Goal: Information Seeking & Learning: Learn about a topic

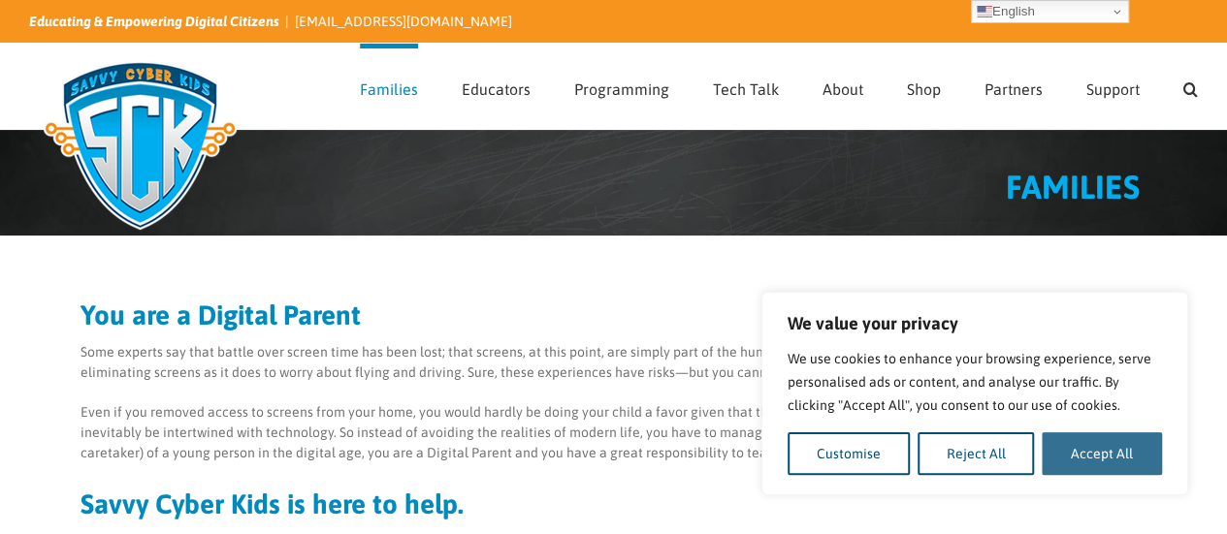
click at [1131, 451] on button "Accept All" at bounding box center [1101, 453] width 120 height 43
checkbox input "true"
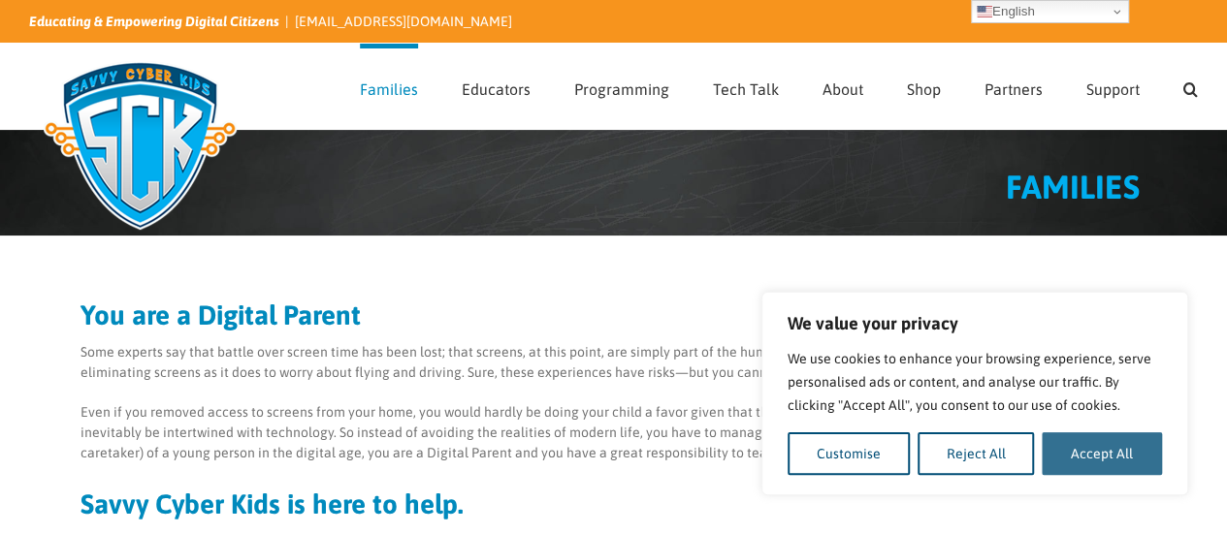
checkbox input "true"
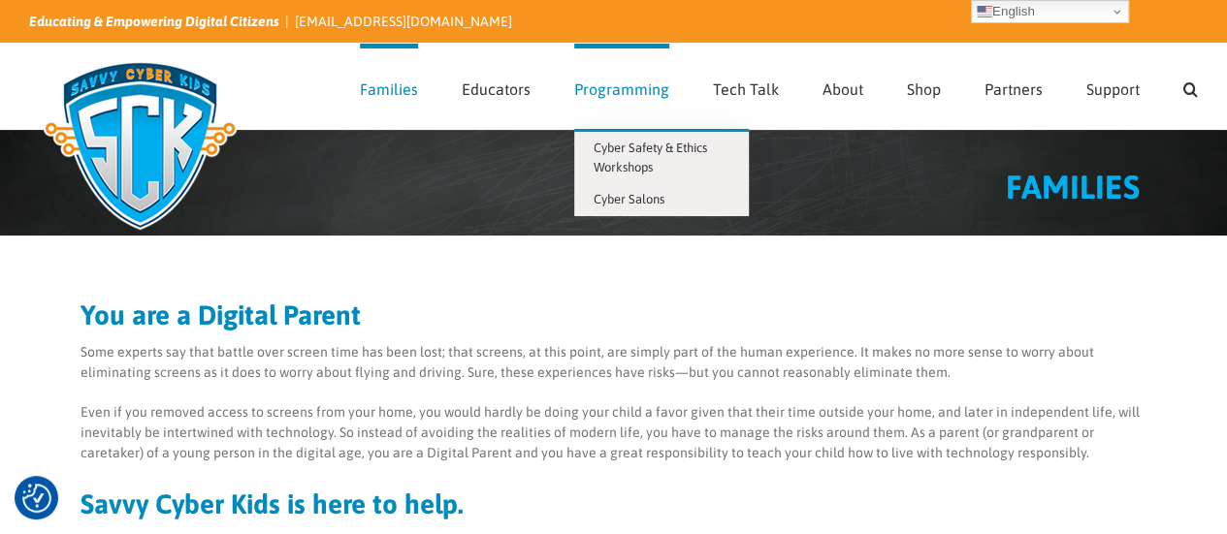
click at [643, 83] on span "Programming" at bounding box center [621, 89] width 95 height 16
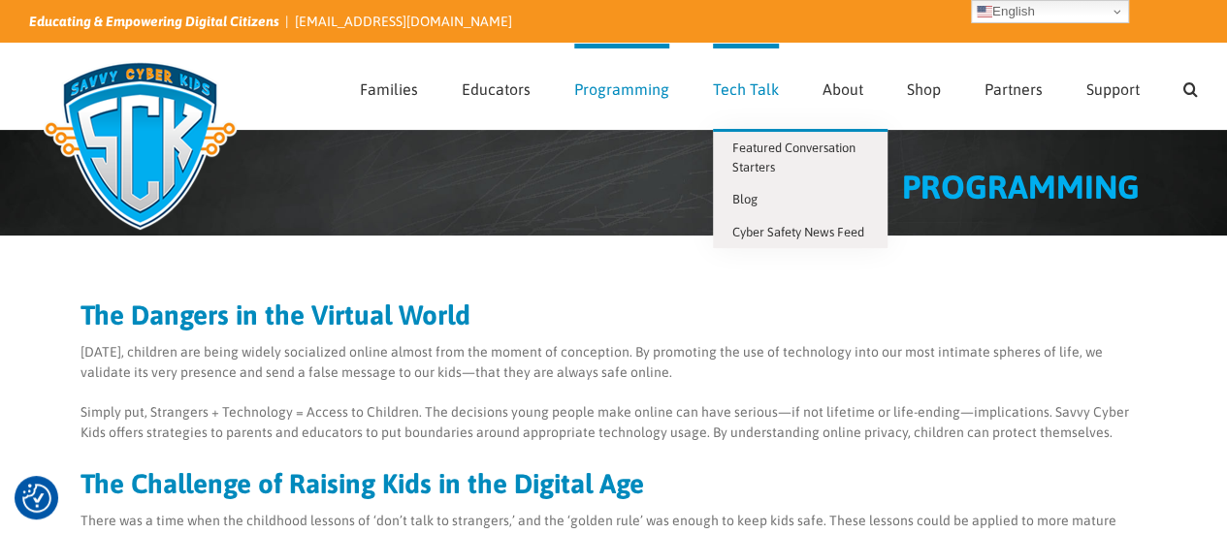
click at [752, 74] on link "Tech Talk" at bounding box center [746, 86] width 66 height 85
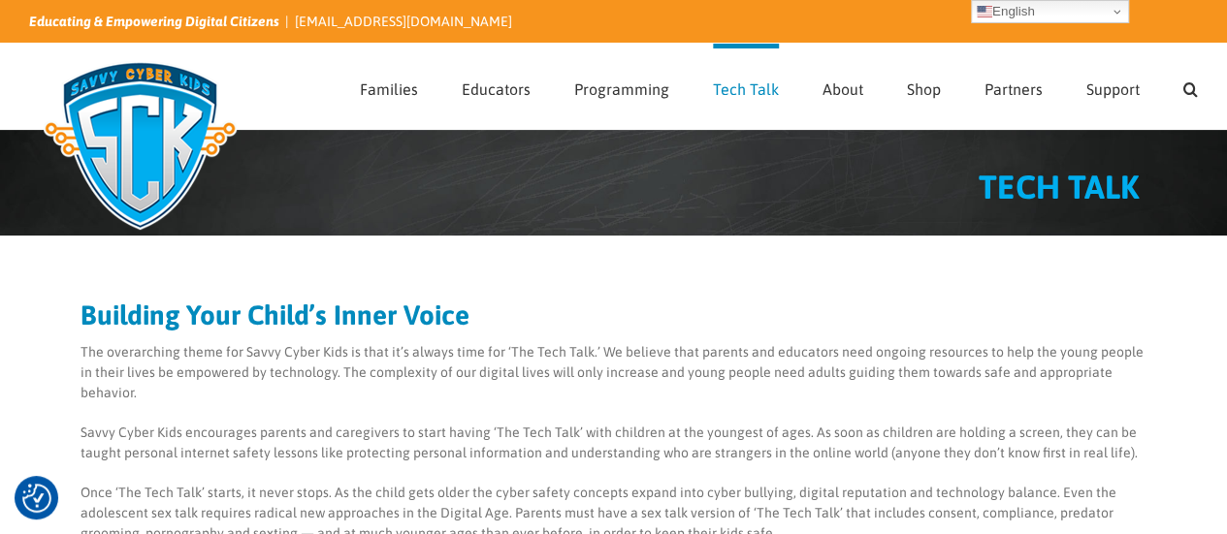
click at [173, 111] on img at bounding box center [140, 145] width 222 height 194
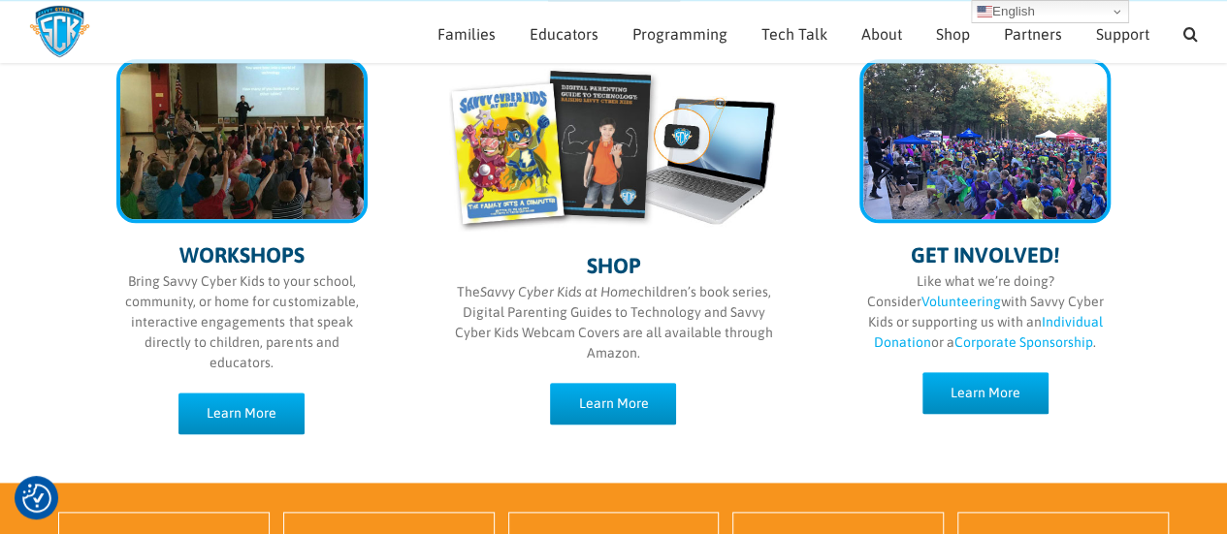
scroll to position [995, 0]
click at [58, 29] on img at bounding box center [59, 31] width 61 height 53
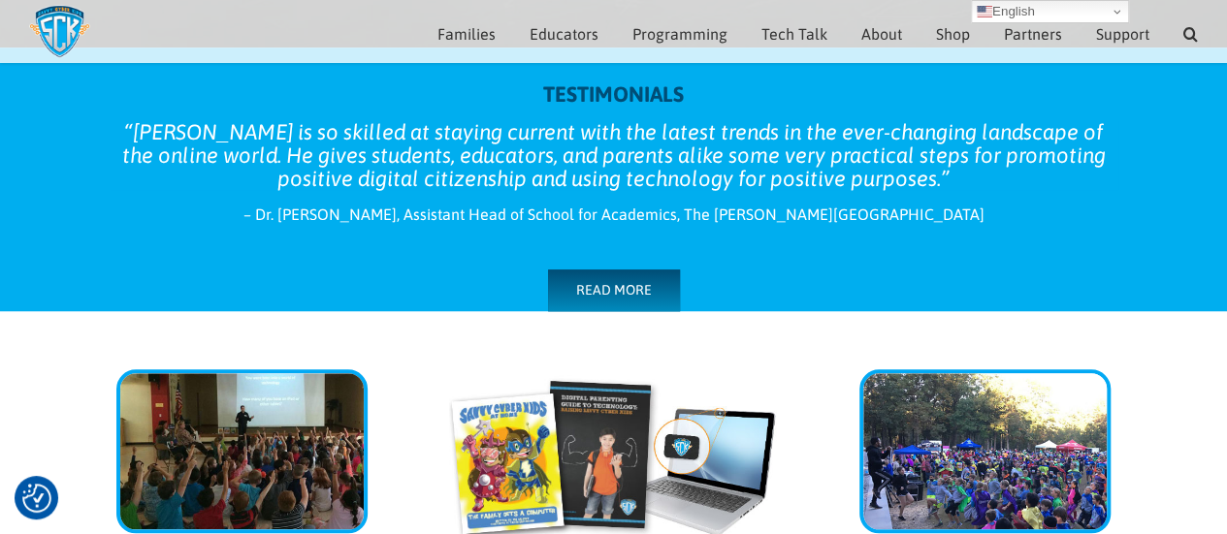
scroll to position [704, 0]
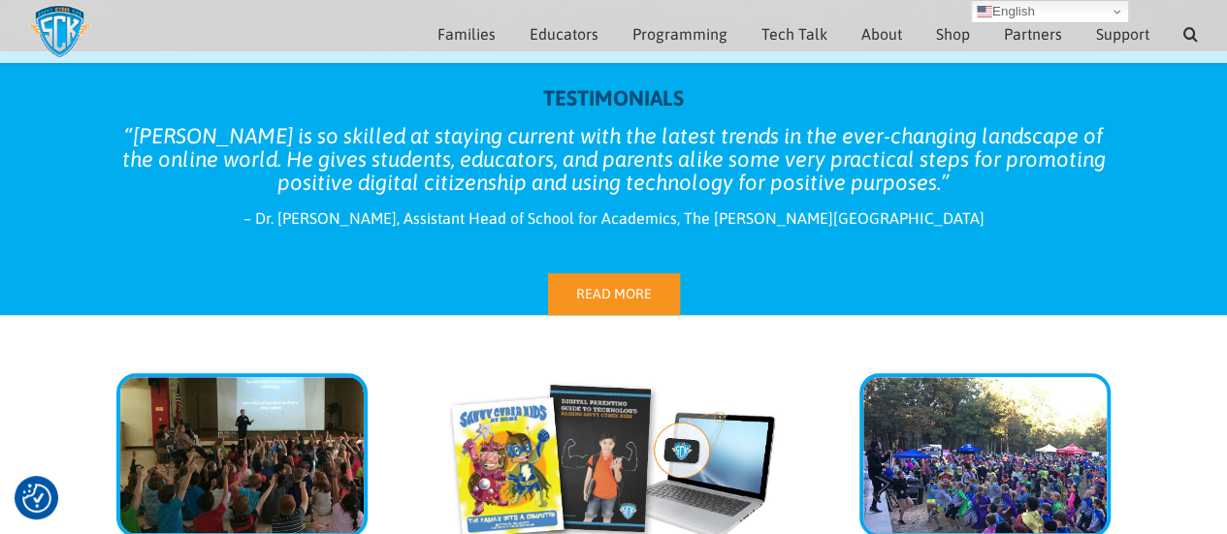
click at [630, 293] on span "READ MORE" at bounding box center [614, 294] width 76 height 16
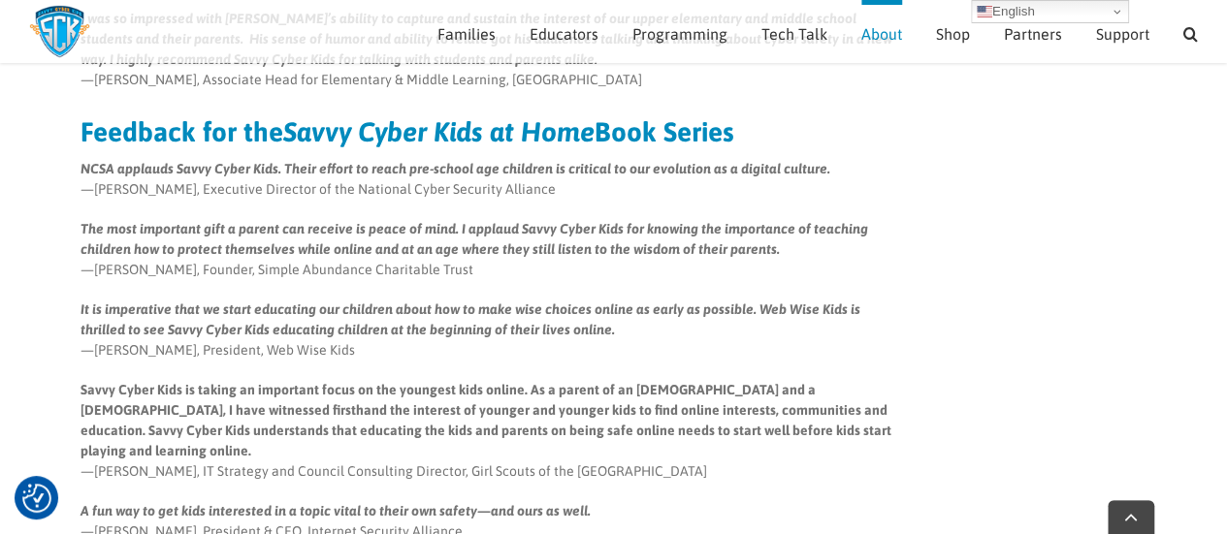
scroll to position [1829, 0]
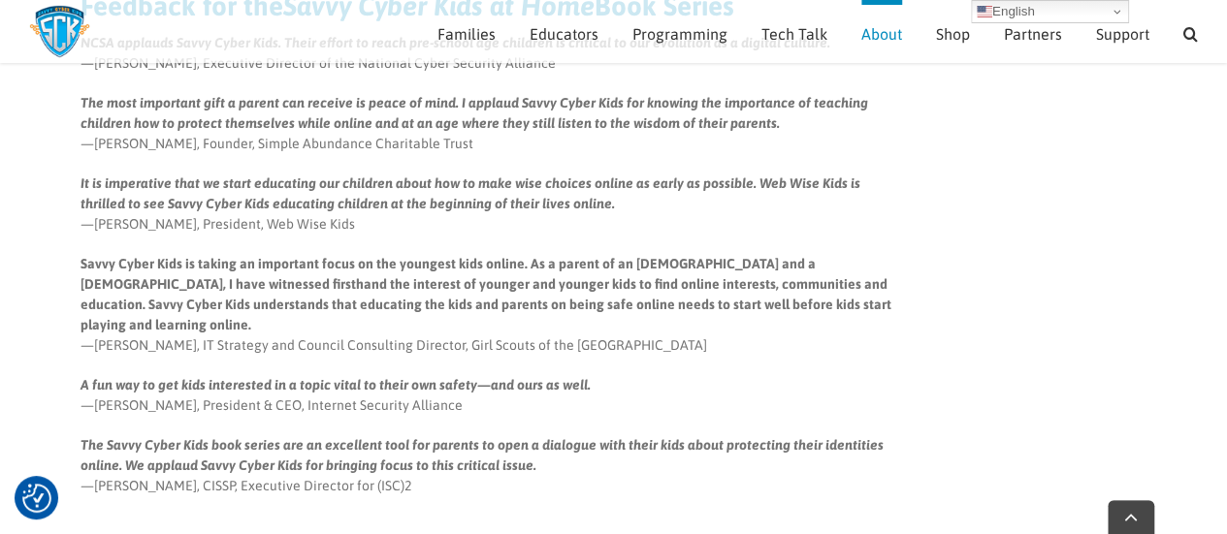
click at [49, 30] on img at bounding box center [59, 31] width 61 height 53
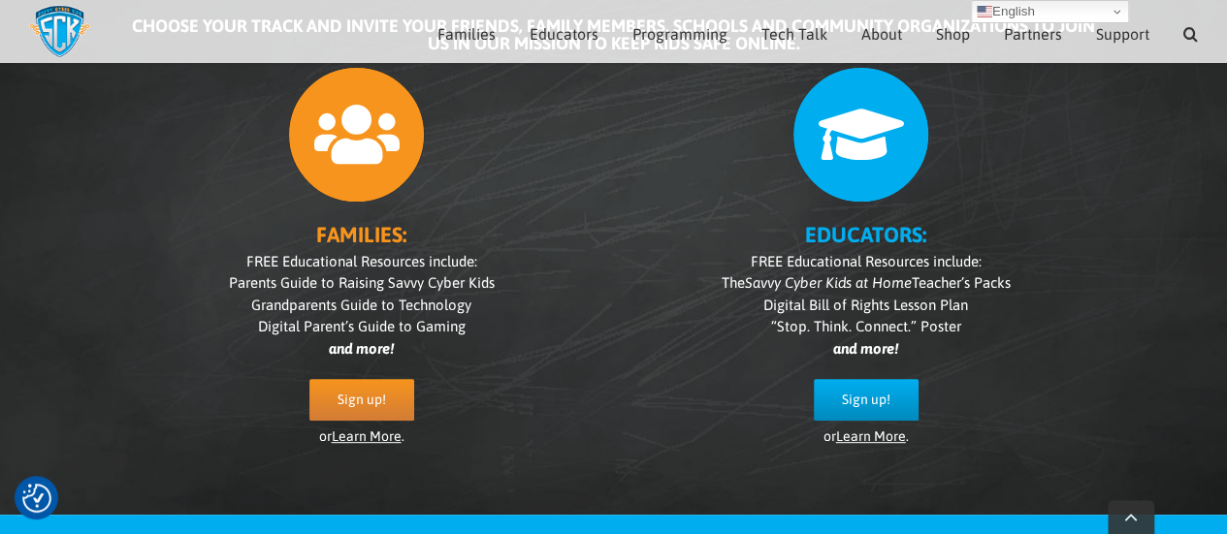
scroll to position [255, 0]
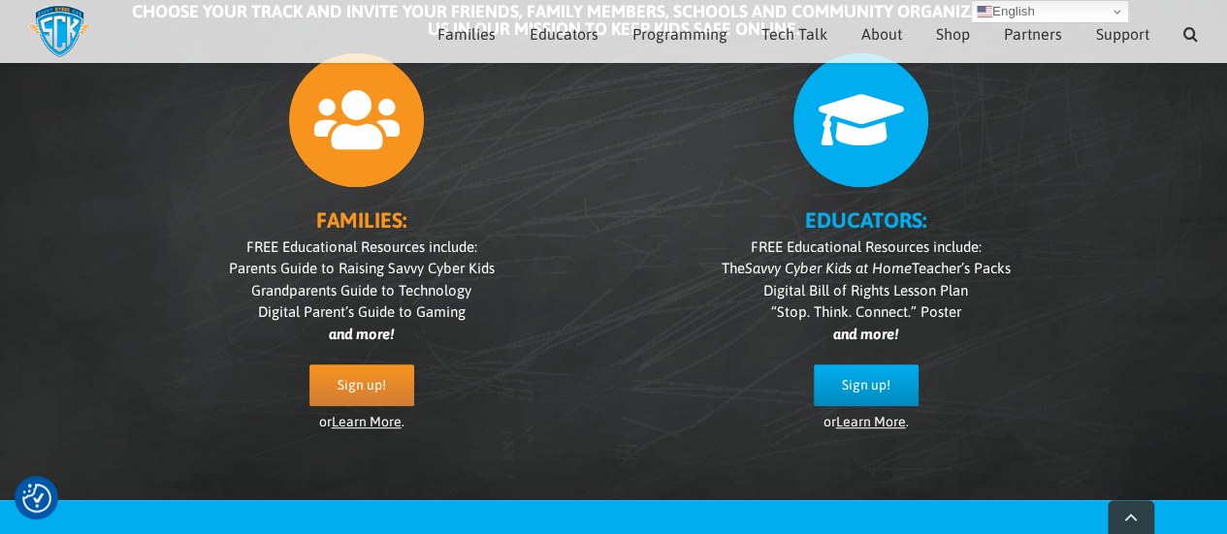
drag, startPoint x: 1223, startPoint y: 119, endPoint x: 1220, endPoint y: 148, distance: 29.2
click at [1220, 148] on div "Since 2007, Savvy Cyber Kids has been helping parents and teachers educate chil…" at bounding box center [613, 162] width 1227 height 678
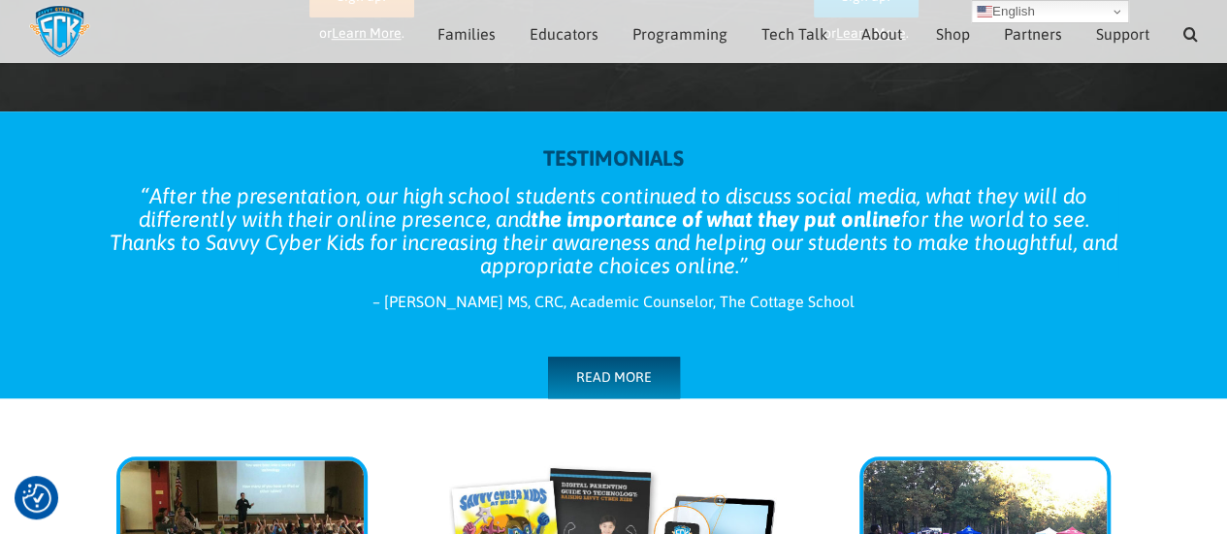
scroll to position [624, 0]
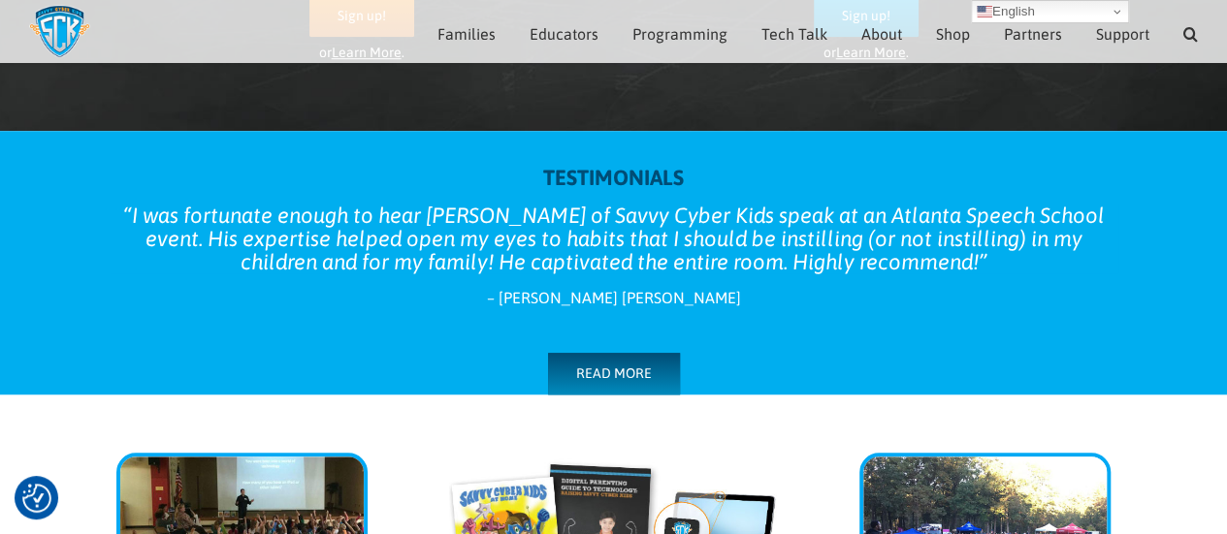
click at [1063, 239] on blockquote "I was fortunate enough to hear Ben Halpert of Savvy Cyber Kids speak at an Atla…" at bounding box center [614, 239] width 1008 height 70
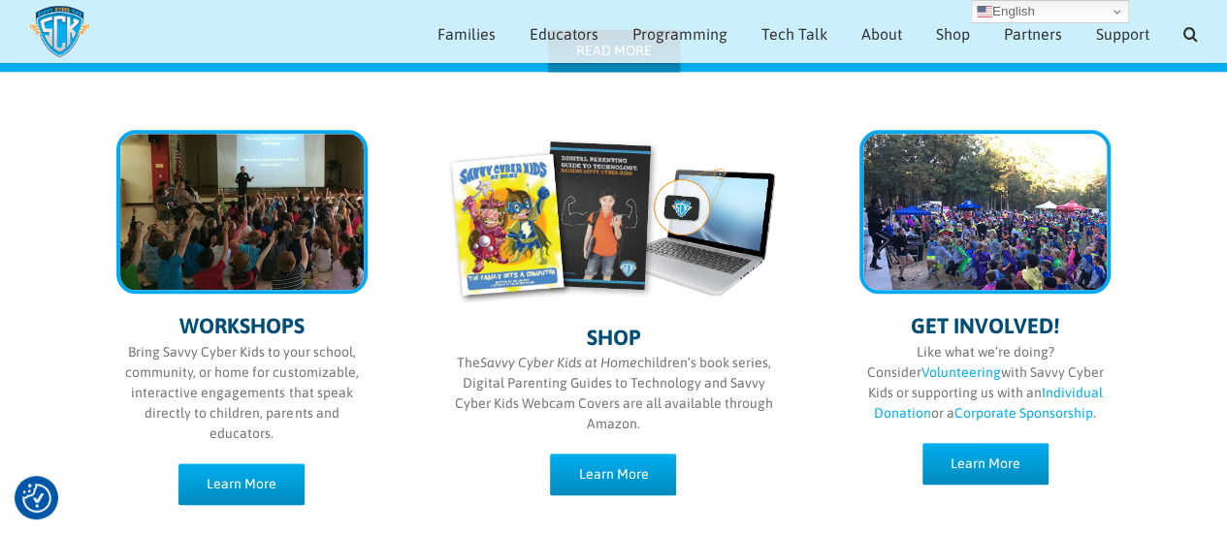
scroll to position [923, 0]
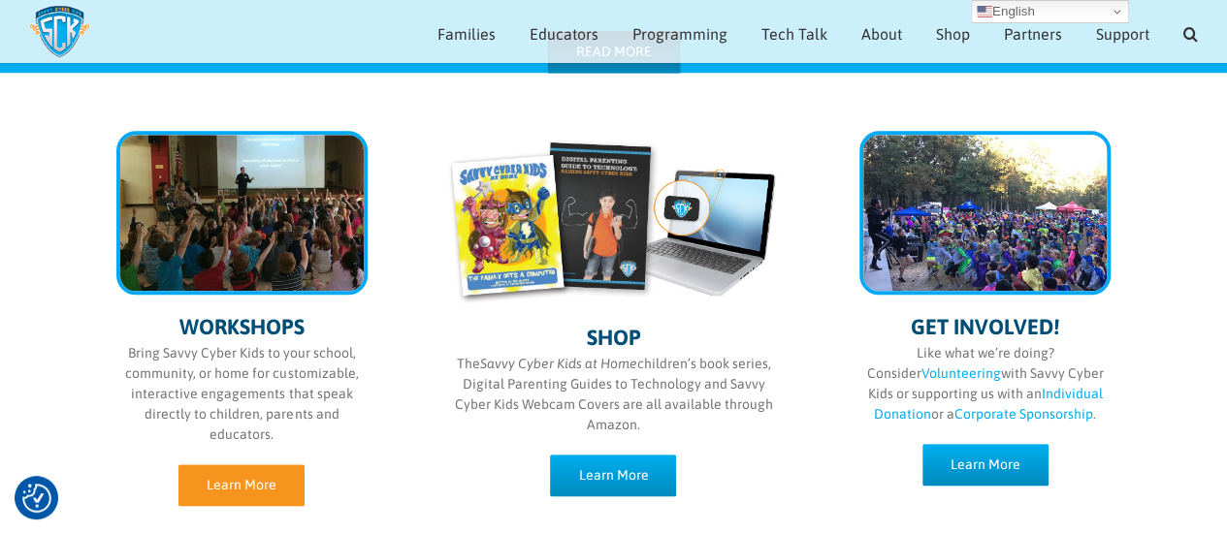
click at [258, 474] on link "Learn More" at bounding box center [241, 485] width 126 height 42
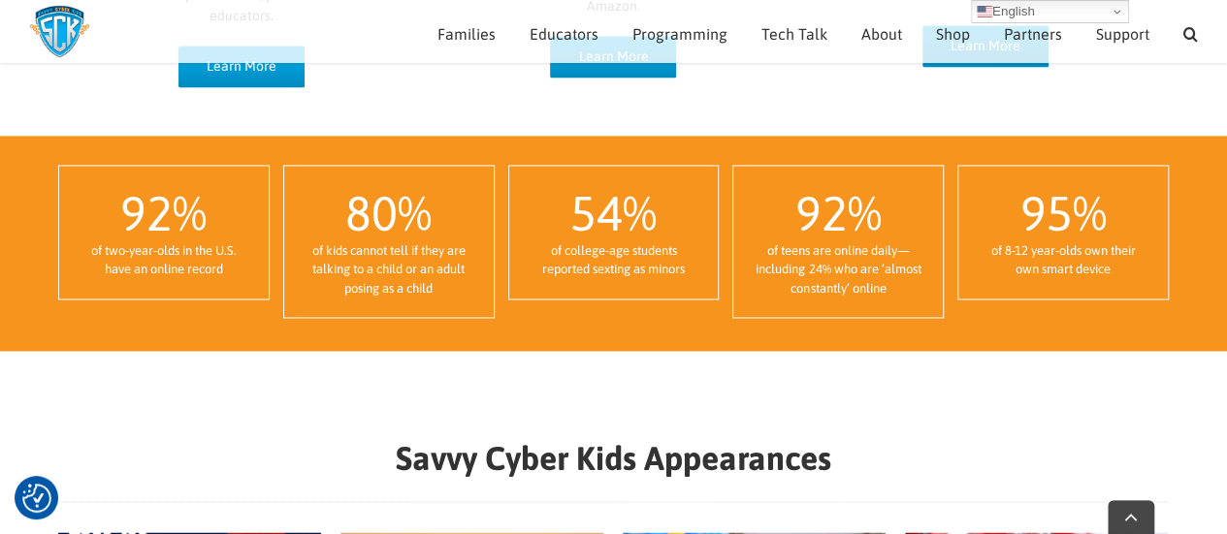
scroll to position [1369, 0]
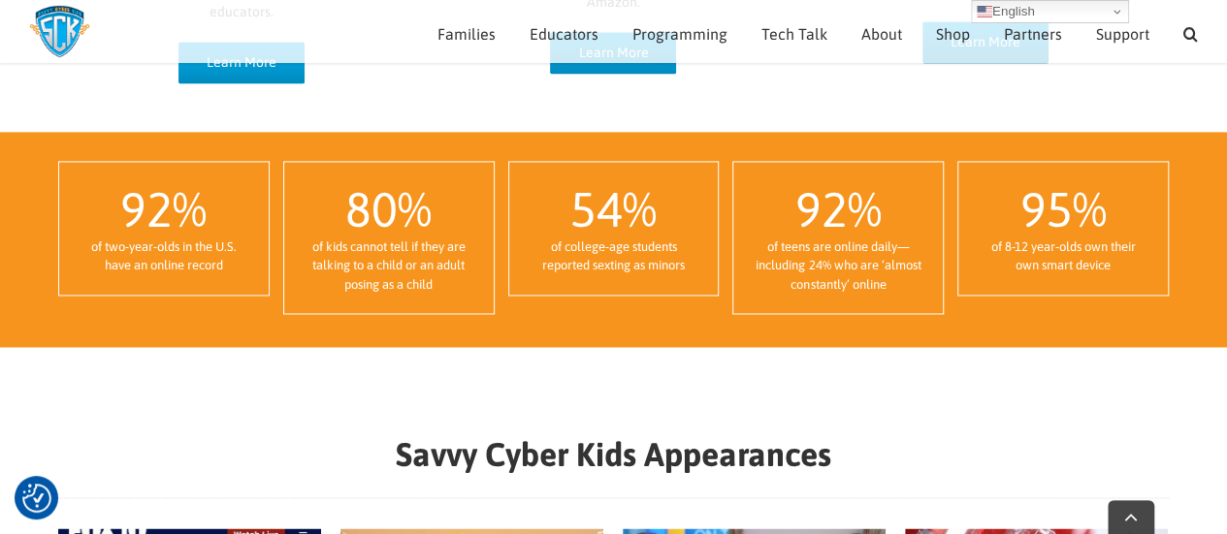
drag, startPoint x: 1223, startPoint y: 264, endPoint x: 1230, endPoint y: 272, distance: 11.1
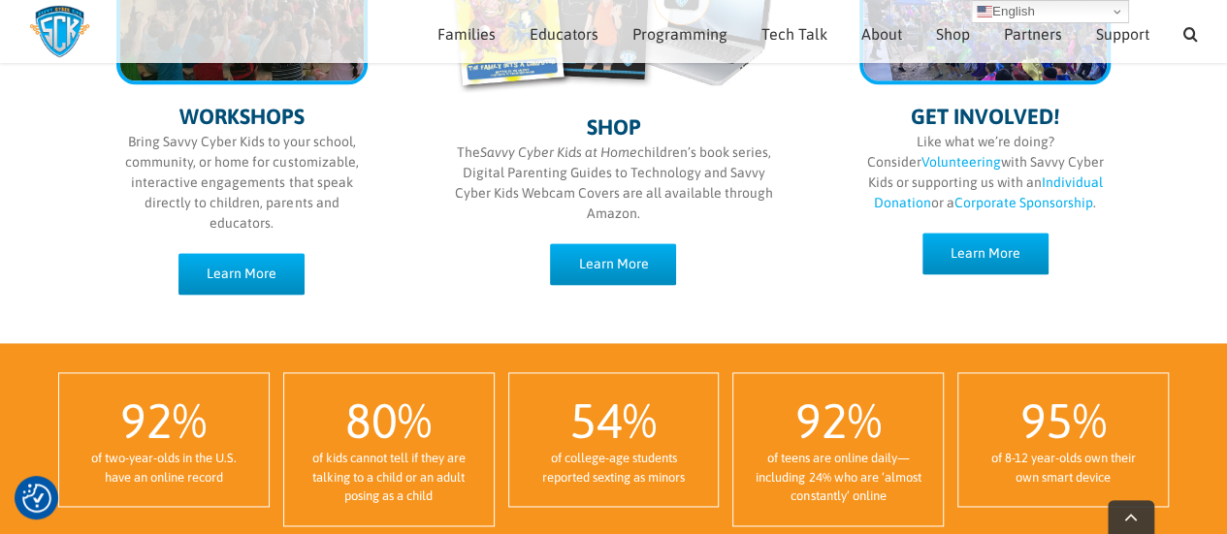
scroll to position [1160, 0]
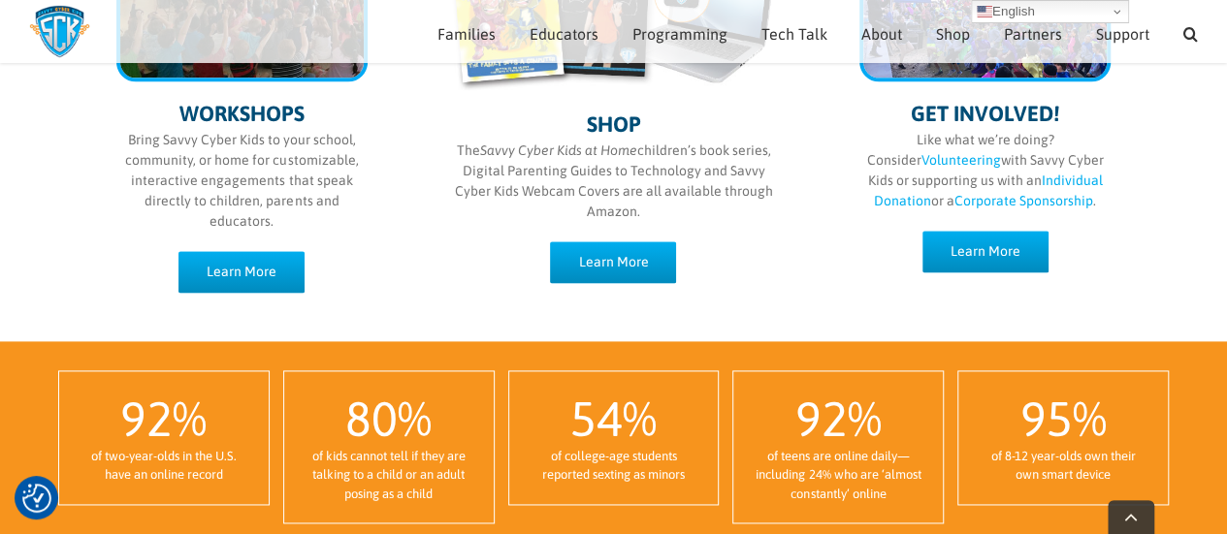
click at [803, 267] on div "WORKSHOPS Bring Savvy Cyber Kids to your school, community, or home for customi…" at bounding box center [614, 100] width 1072 height 404
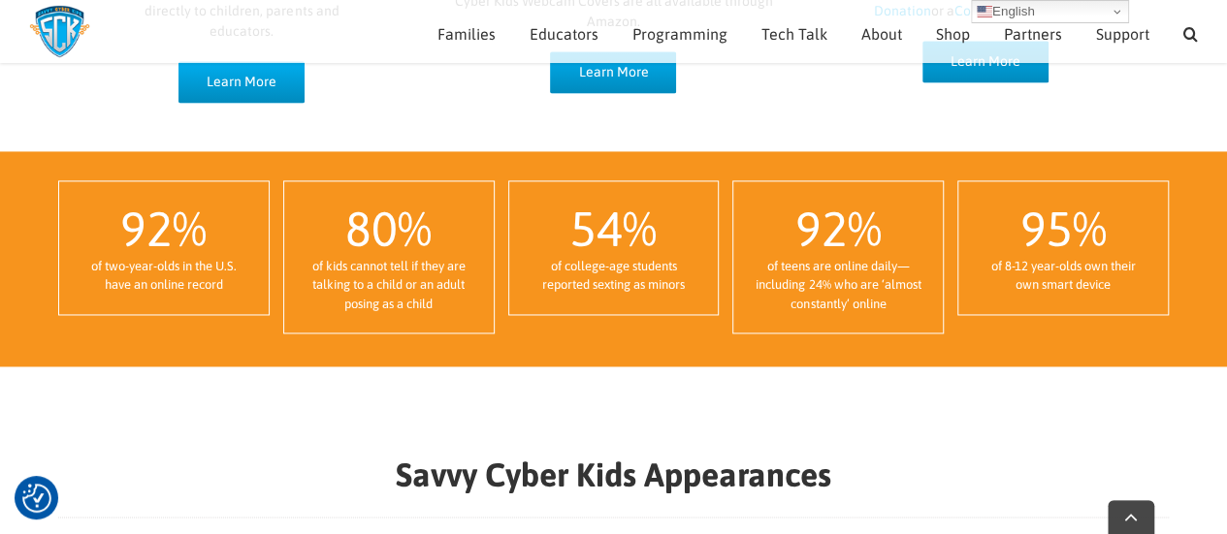
scroll to position [1400, 0]
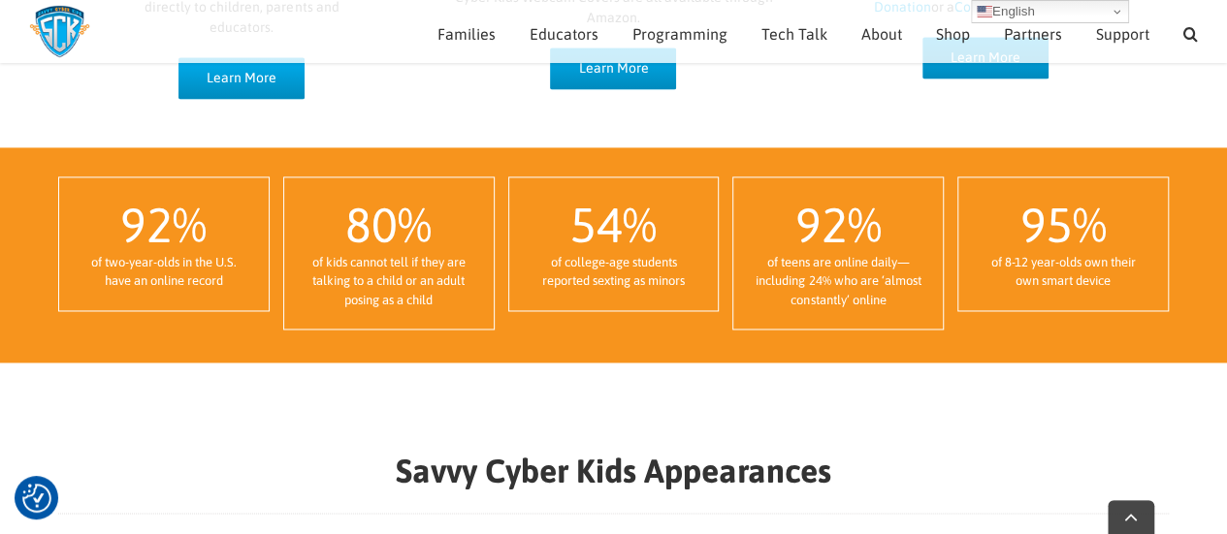
click at [404, 217] on span "%" at bounding box center [415, 225] width 34 height 56
drag, startPoint x: 123, startPoint y: 259, endPoint x: 161, endPoint y: 264, distance: 38.1
click at [124, 259] on div "of two-year-olds in the U.S. have an online record" at bounding box center [164, 272] width 171 height 38
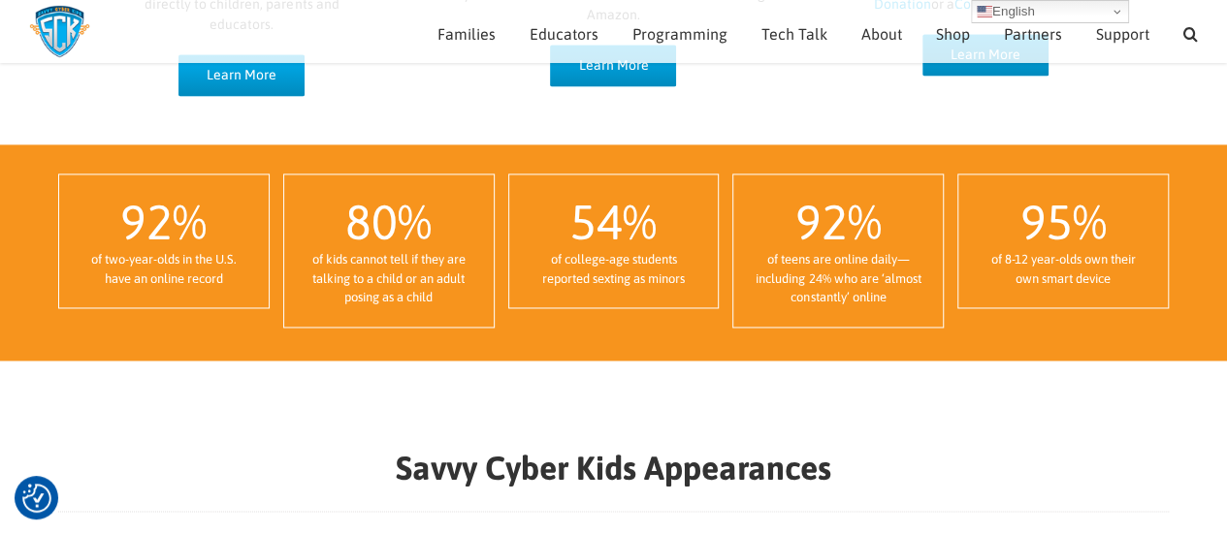
scroll to position [1354, 0]
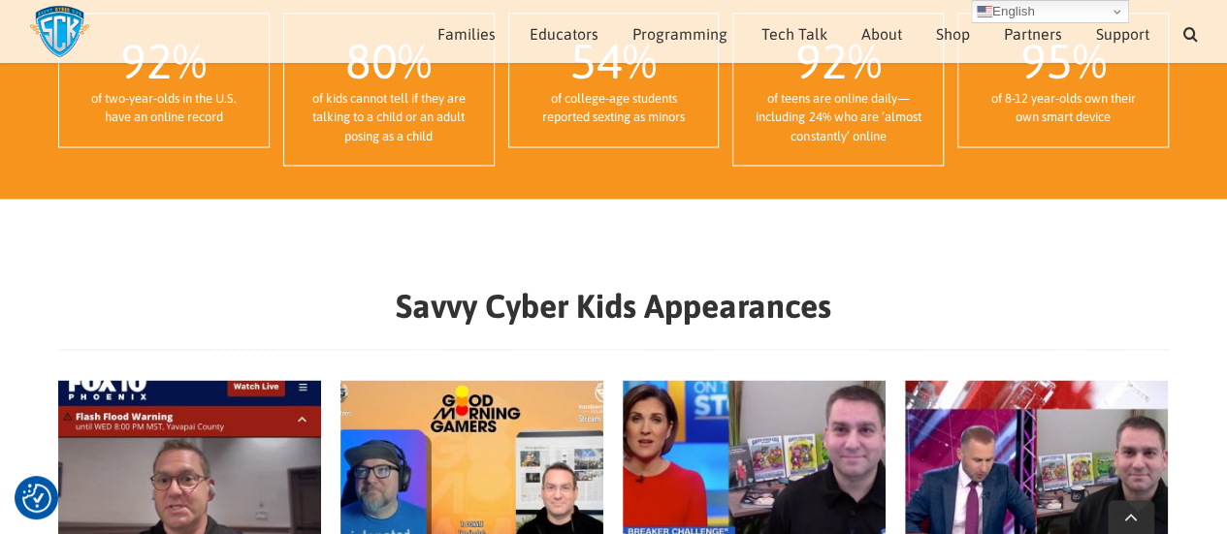
scroll to position [1742, 0]
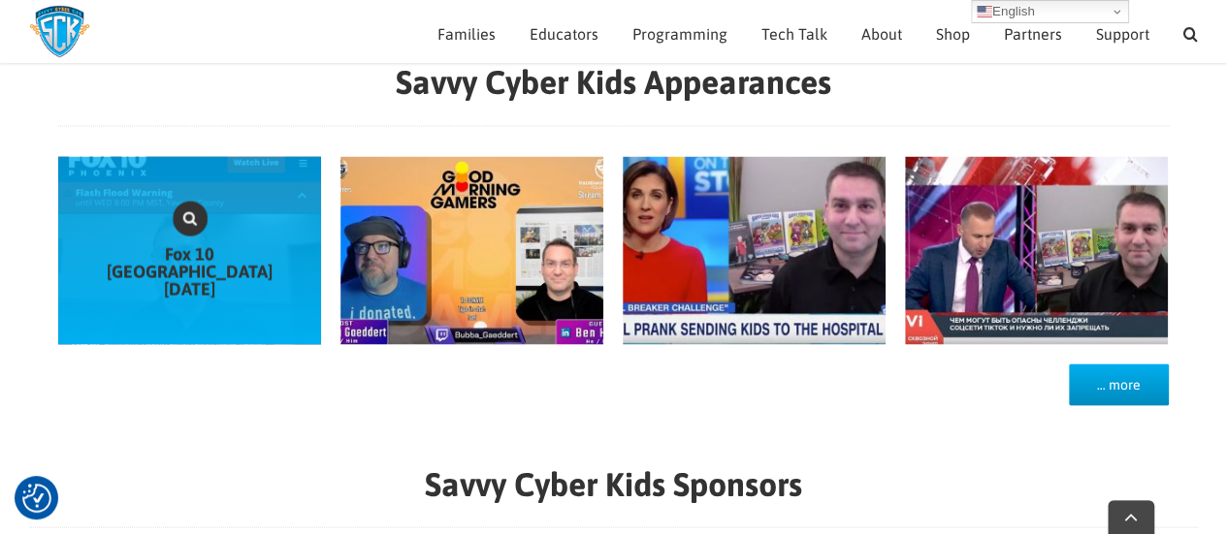
click at [197, 236] on link "Gallery" at bounding box center [190, 218] width 35 height 35
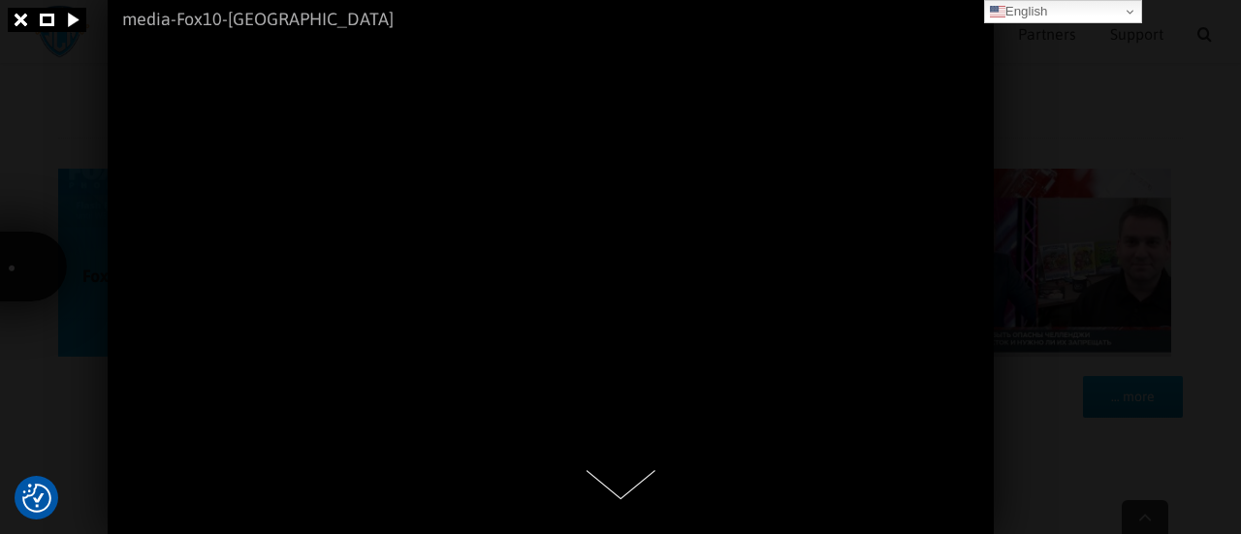
scroll to position [1757, 0]
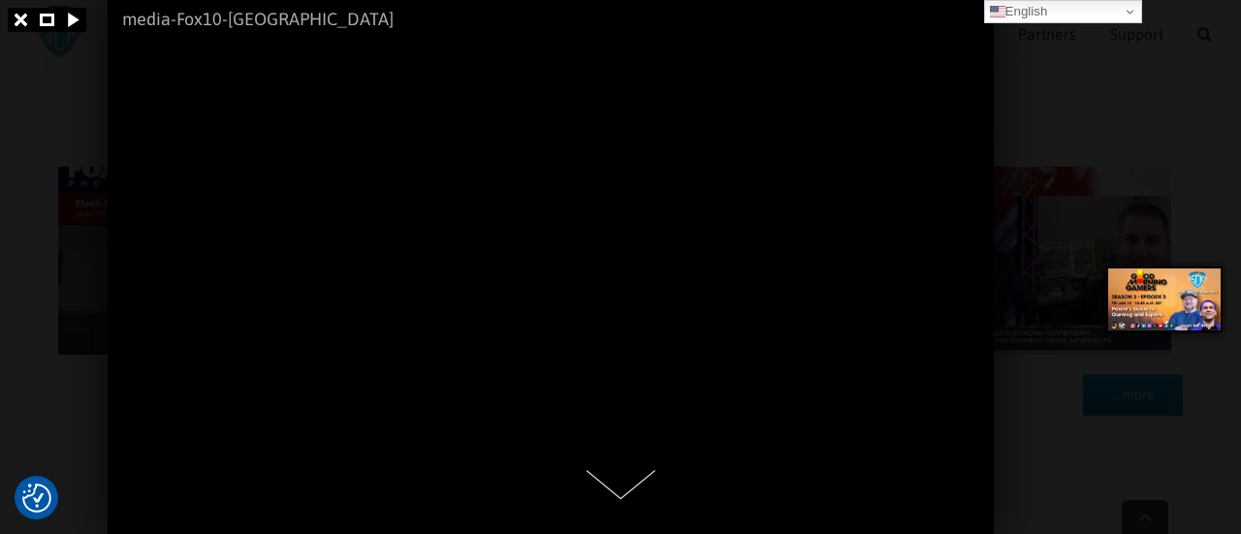
click at [1131, 86] on div at bounding box center [1172, 267] width 140 height 534
click at [25, 16] on link at bounding box center [21, 20] width 26 height 24
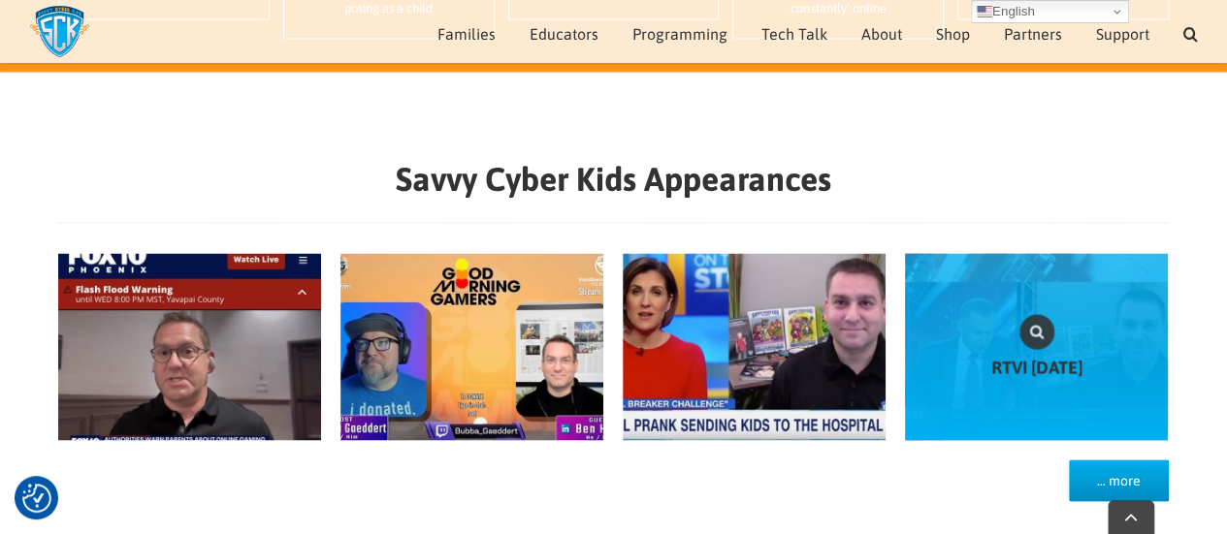
scroll to position [1645, 0]
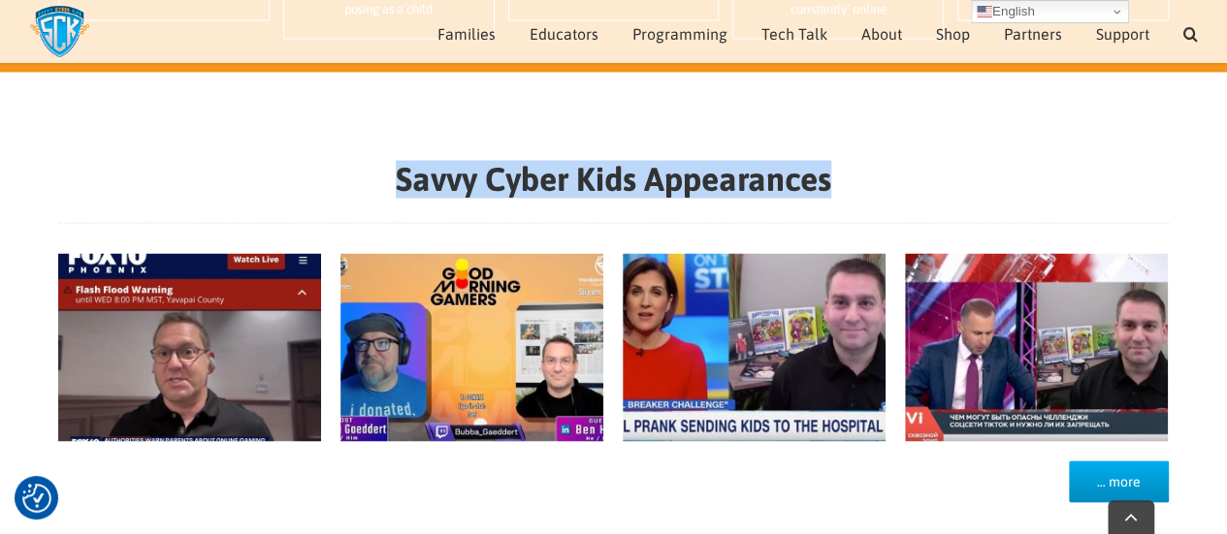
drag, startPoint x: 838, startPoint y: 177, endPoint x: 378, endPoint y: 184, distance: 459.7
click at [378, 184] on h2 "Savvy Cyber Kids Appearances" at bounding box center [613, 179] width 1110 height 33
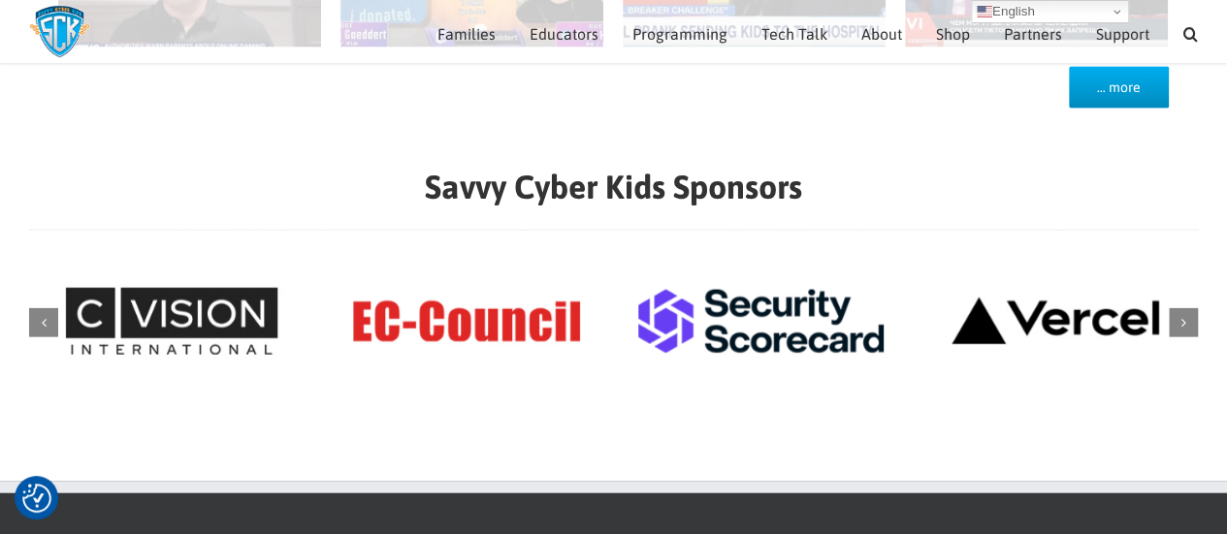
scroll to position [1941, 0]
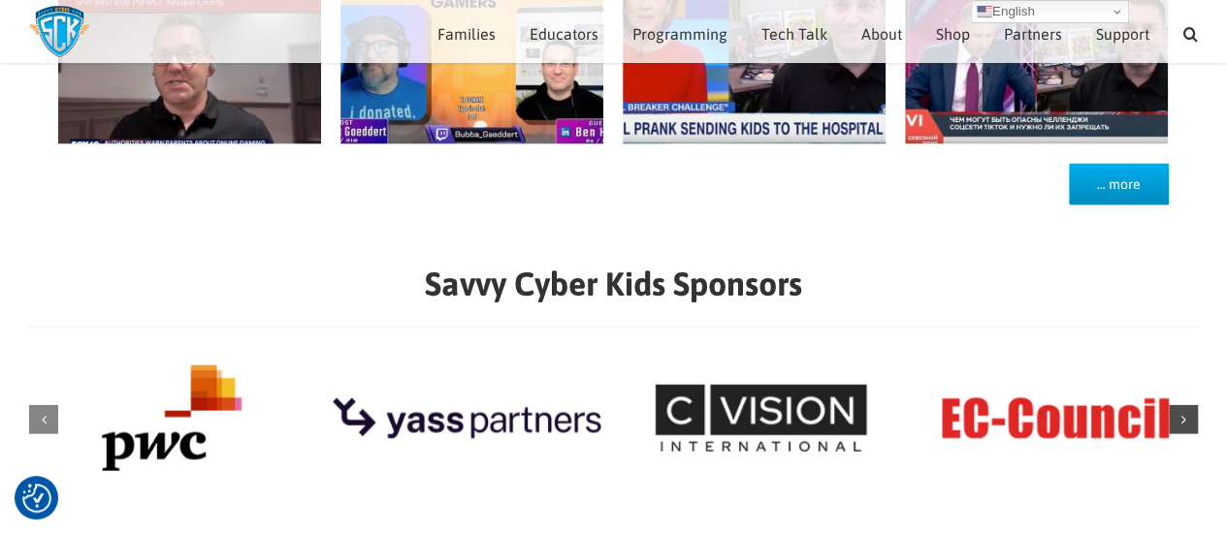
click at [1188, 420] on div "Next slide" at bounding box center [1182, 419] width 29 height 29
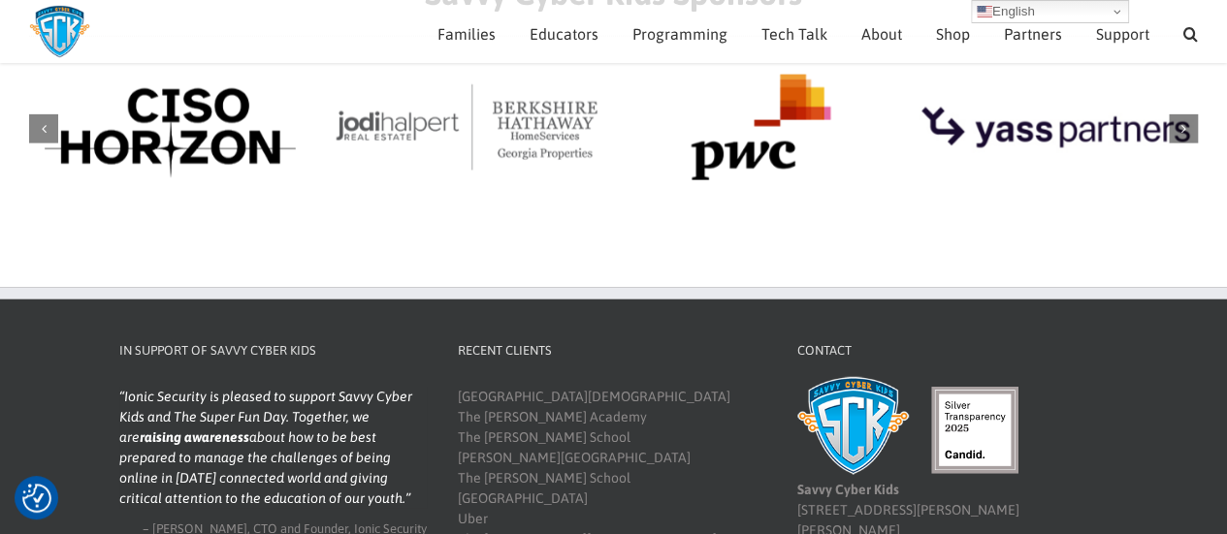
scroll to position [1918, 0]
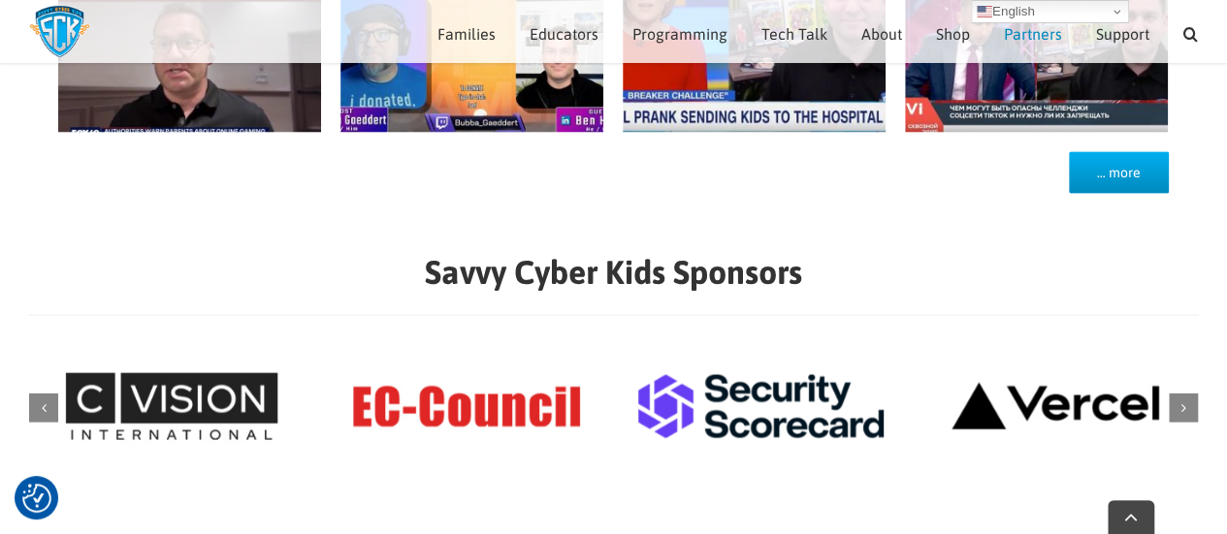
click at [1038, 39] on span "Partners" at bounding box center [1033, 34] width 58 height 16
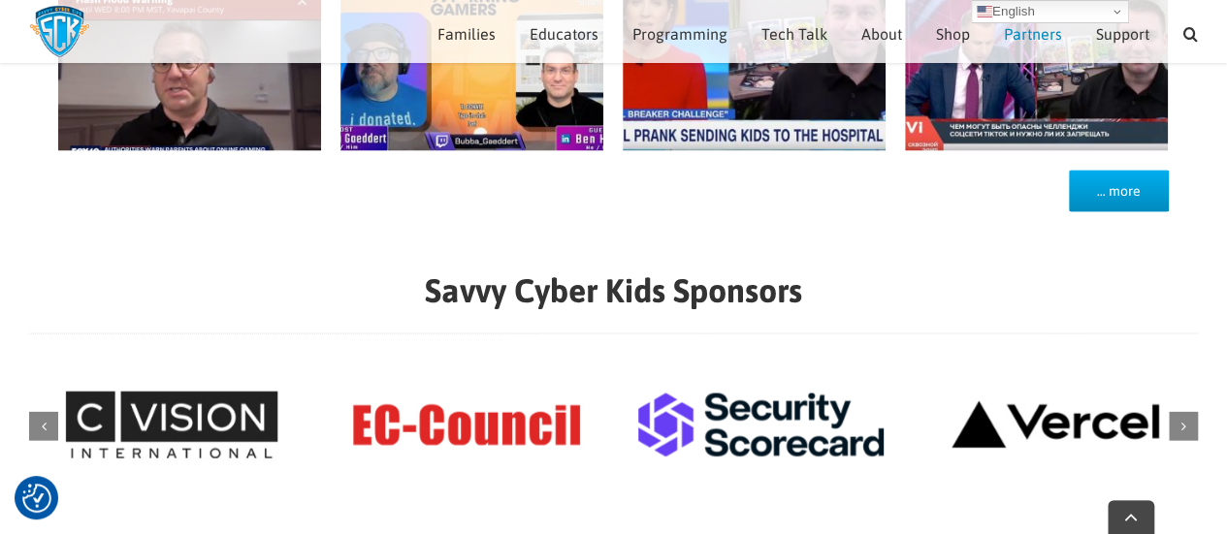
scroll to position [1965, 0]
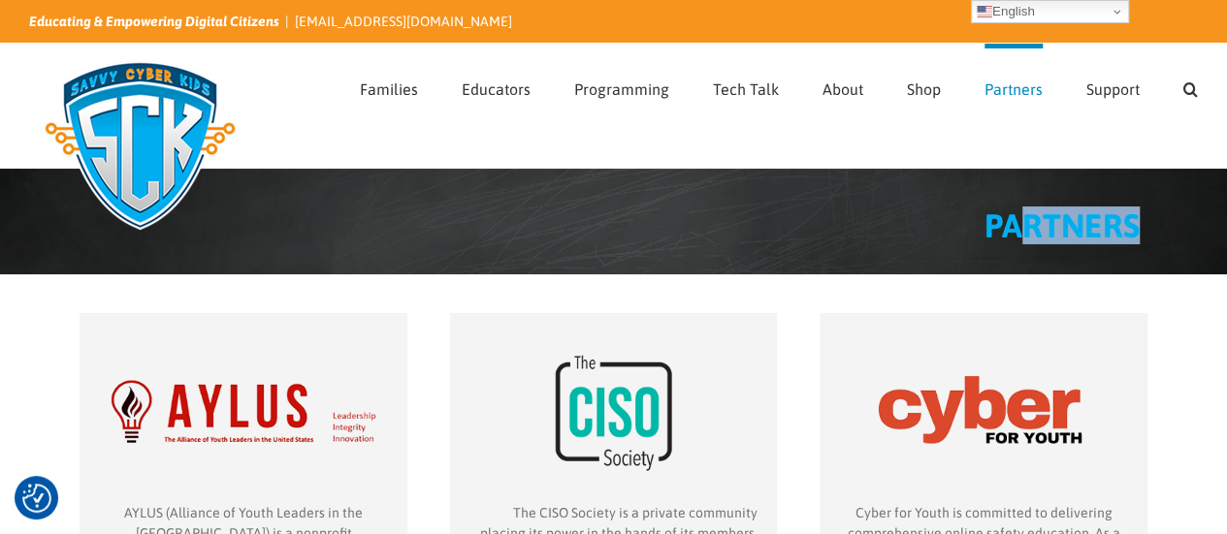
drag, startPoint x: 1135, startPoint y: 224, endPoint x: 1030, endPoint y: 224, distance: 104.7
click at [1030, 224] on span "PARTNERS" at bounding box center [1061, 226] width 155 height 38
click at [160, 95] on img at bounding box center [140, 145] width 222 height 194
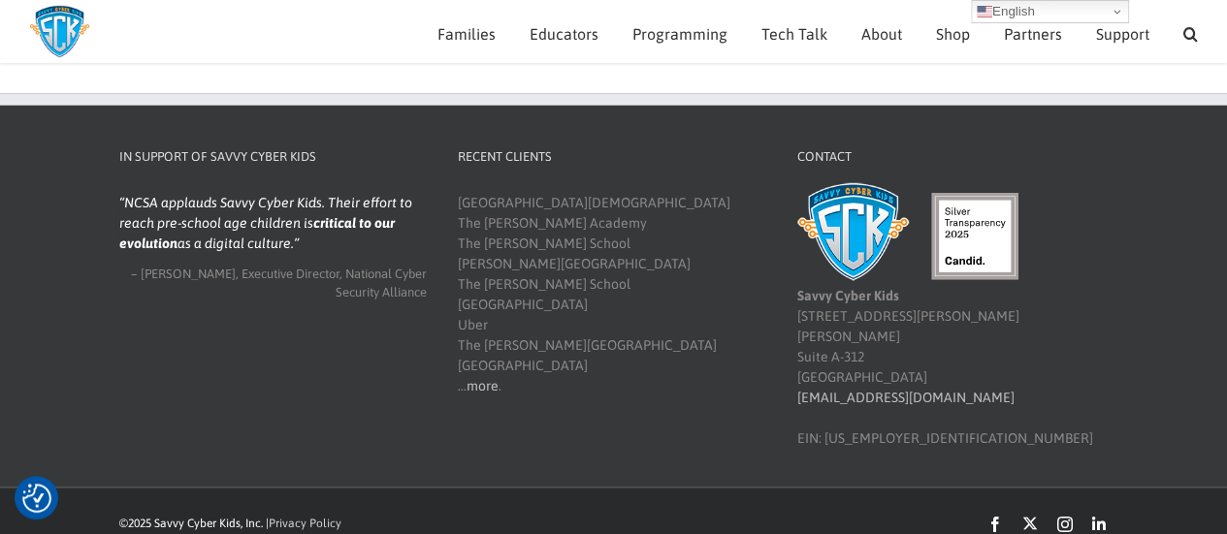
scroll to position [2353, 0]
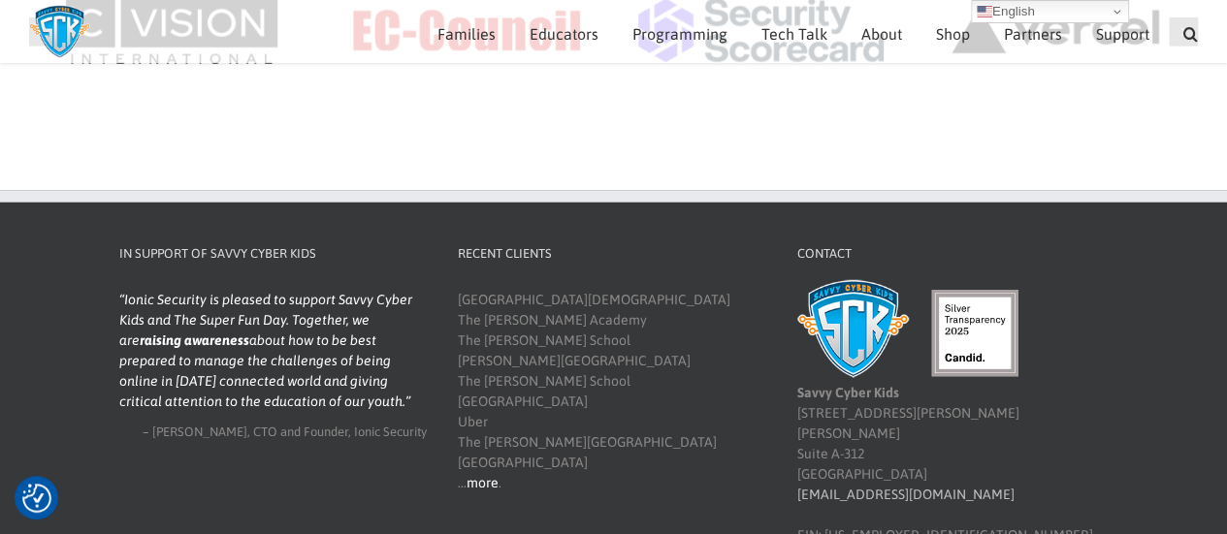
click at [473, 479] on link "more" at bounding box center [482, 483] width 32 height 16
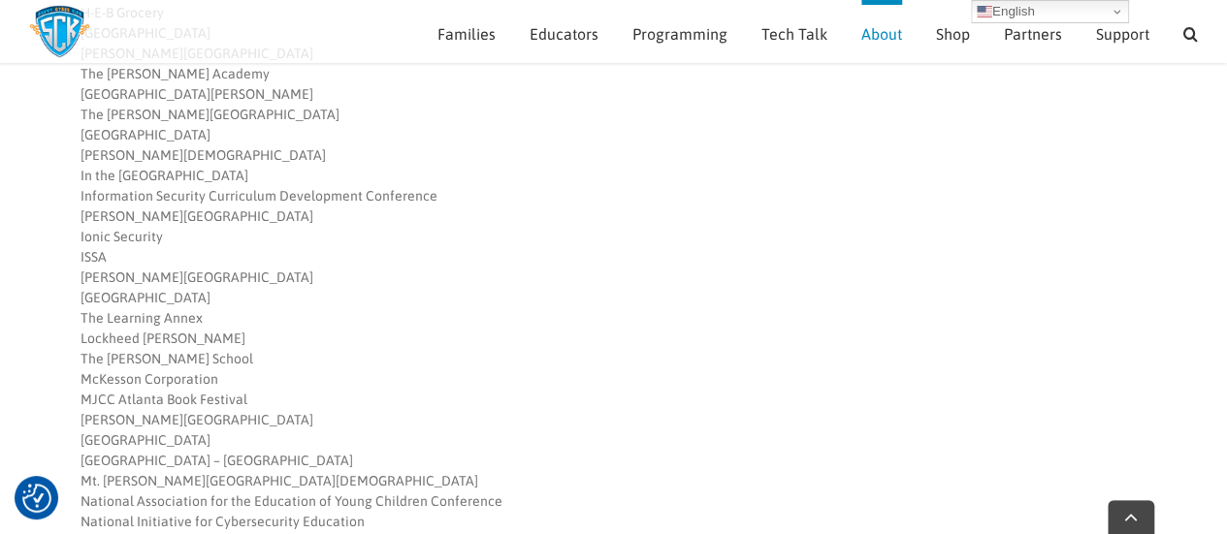
scroll to position [1237, 0]
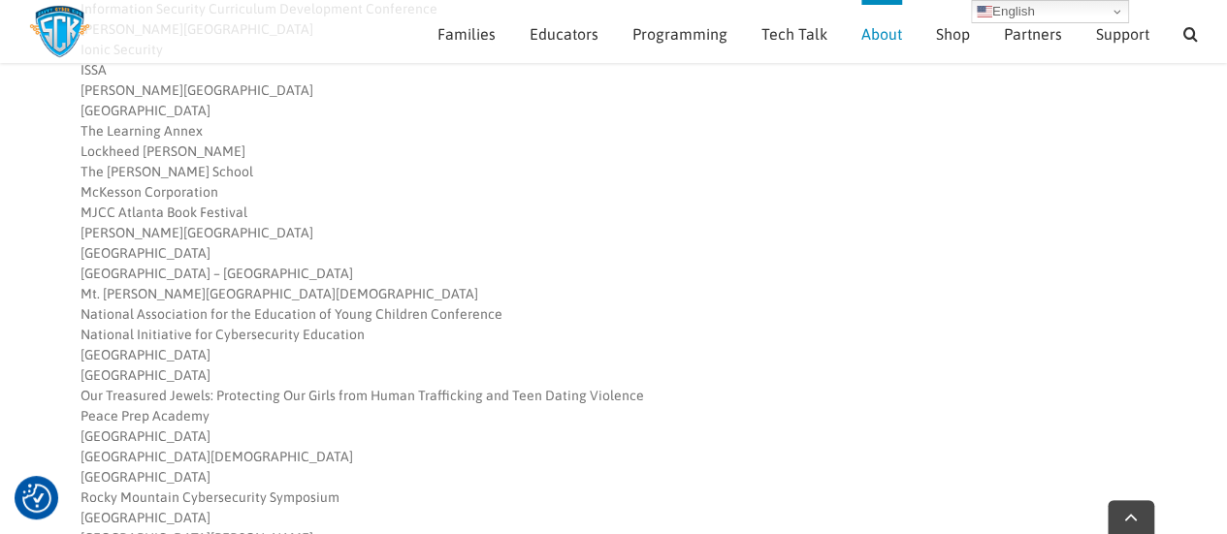
click at [53, 36] on img at bounding box center [59, 31] width 61 height 53
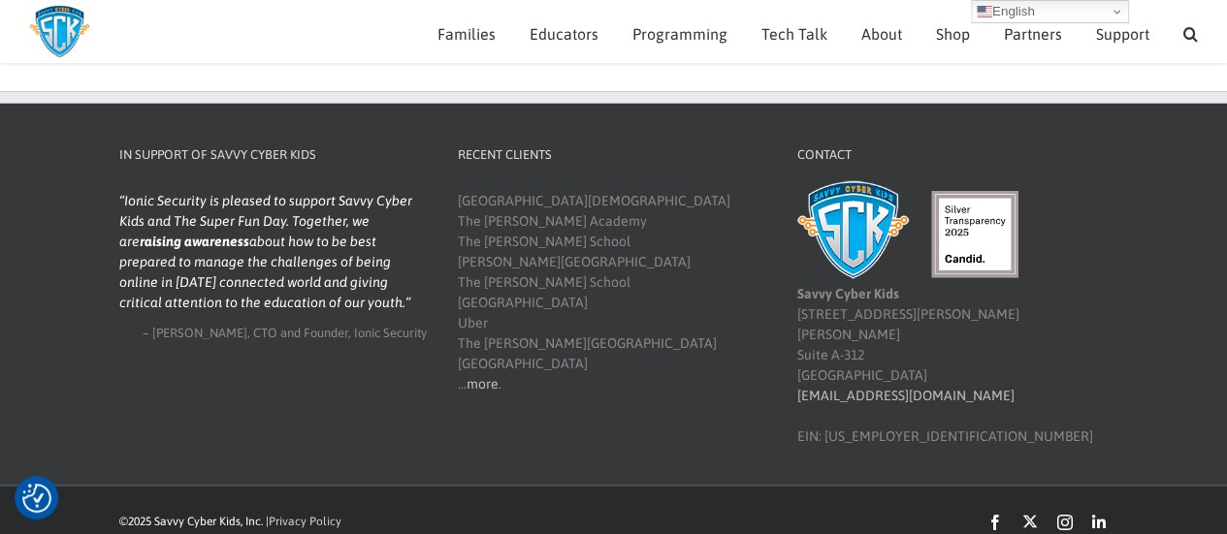
scroll to position [2403, 0]
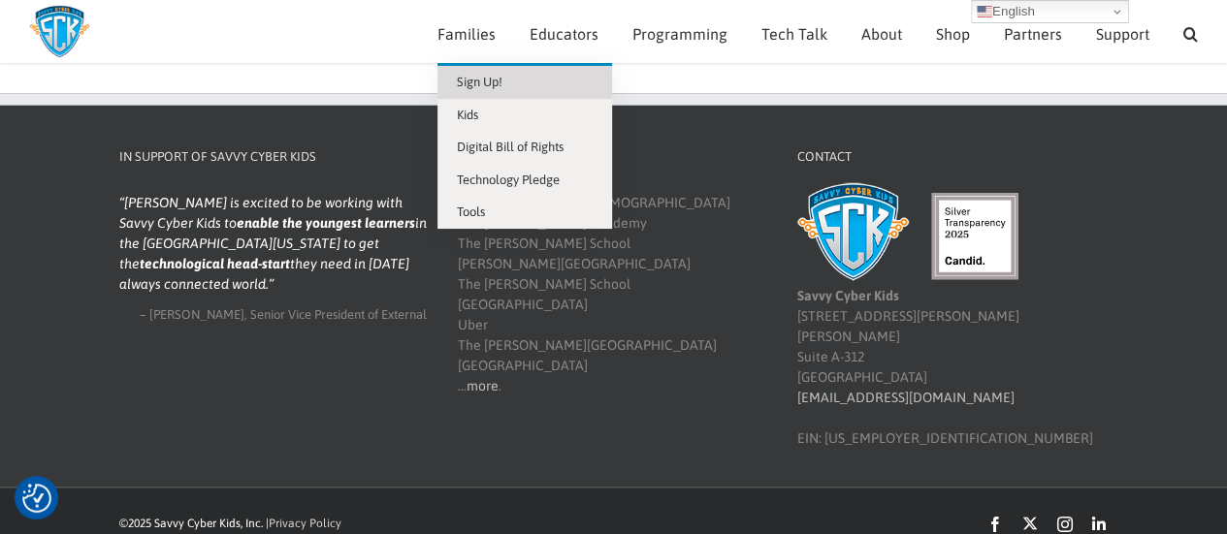
click at [481, 85] on span "Sign Up!" at bounding box center [480, 82] width 46 height 15
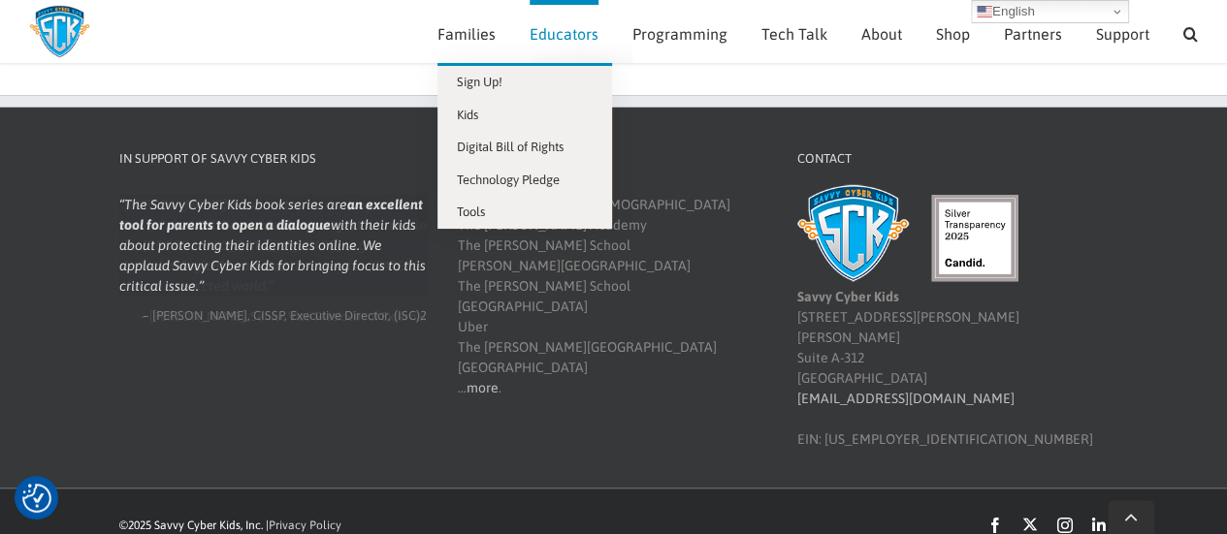
scroll to position [2445, 0]
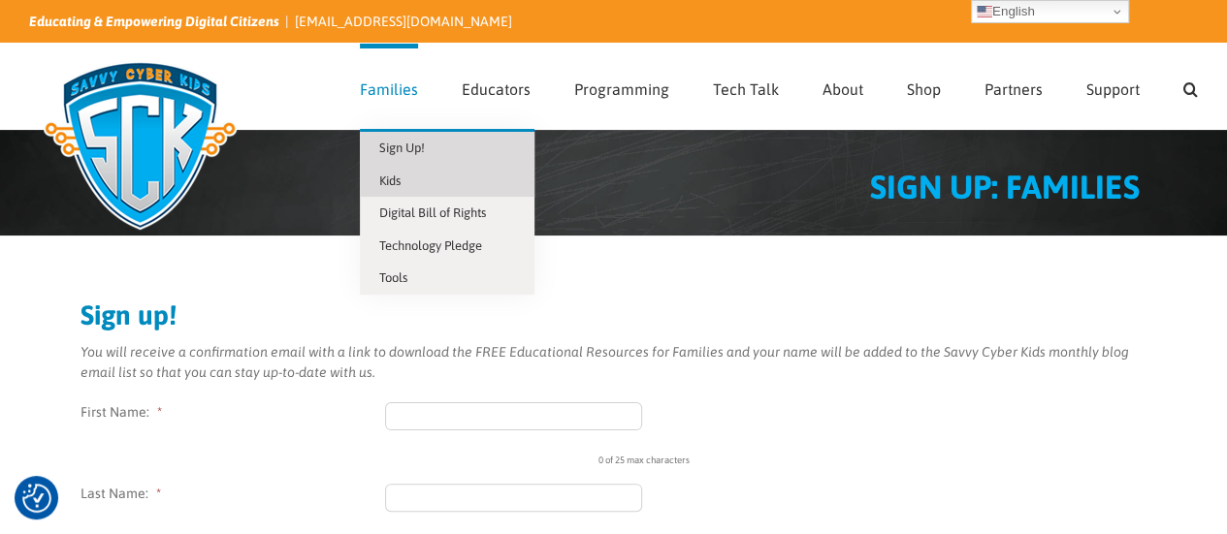
click at [400, 180] on span "Kids" at bounding box center [389, 181] width 21 height 15
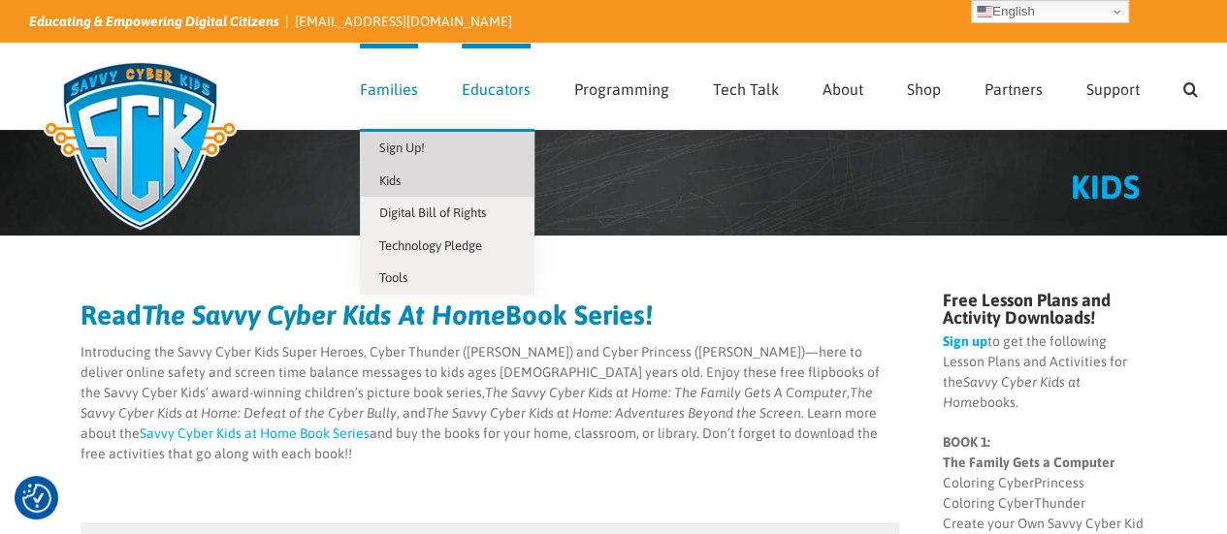
click at [448, 143] on link "Sign Up!" at bounding box center [447, 148] width 175 height 33
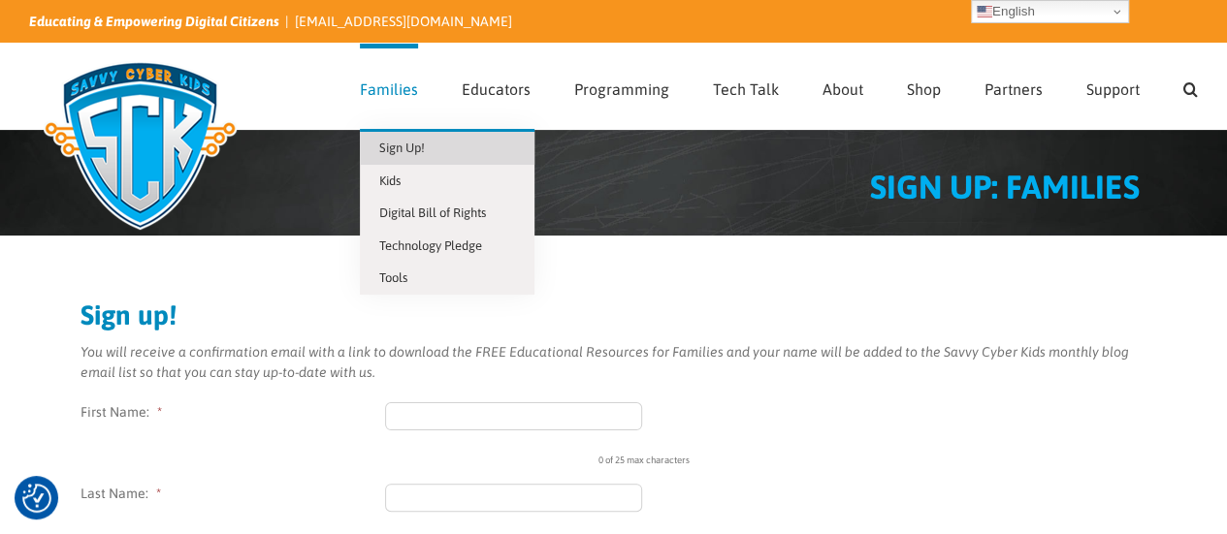
click at [400, 83] on span "Families" at bounding box center [389, 89] width 58 height 16
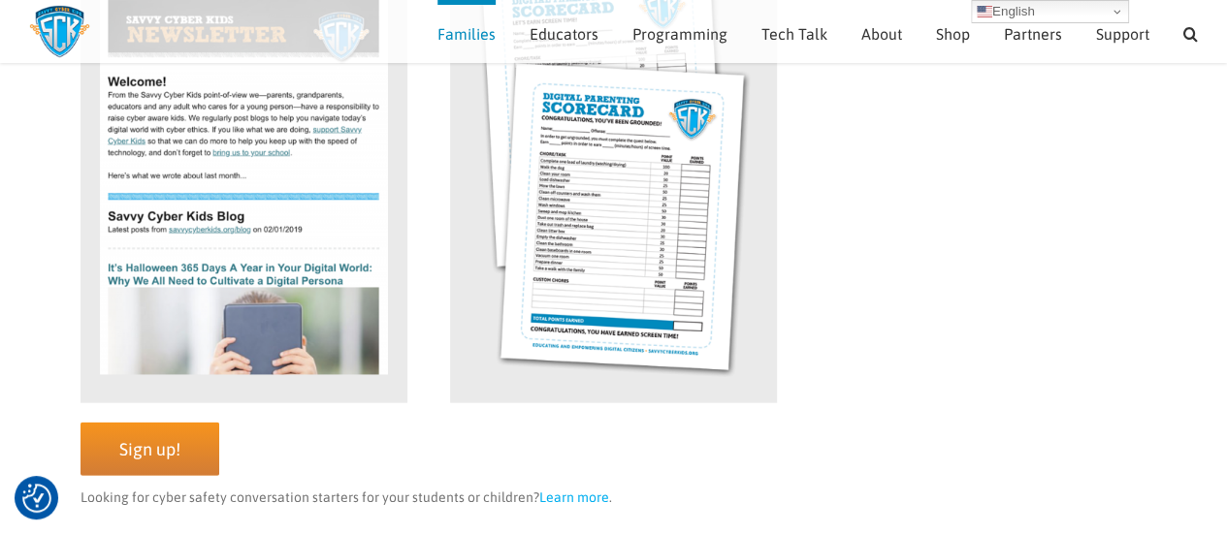
scroll to position [2009, 0]
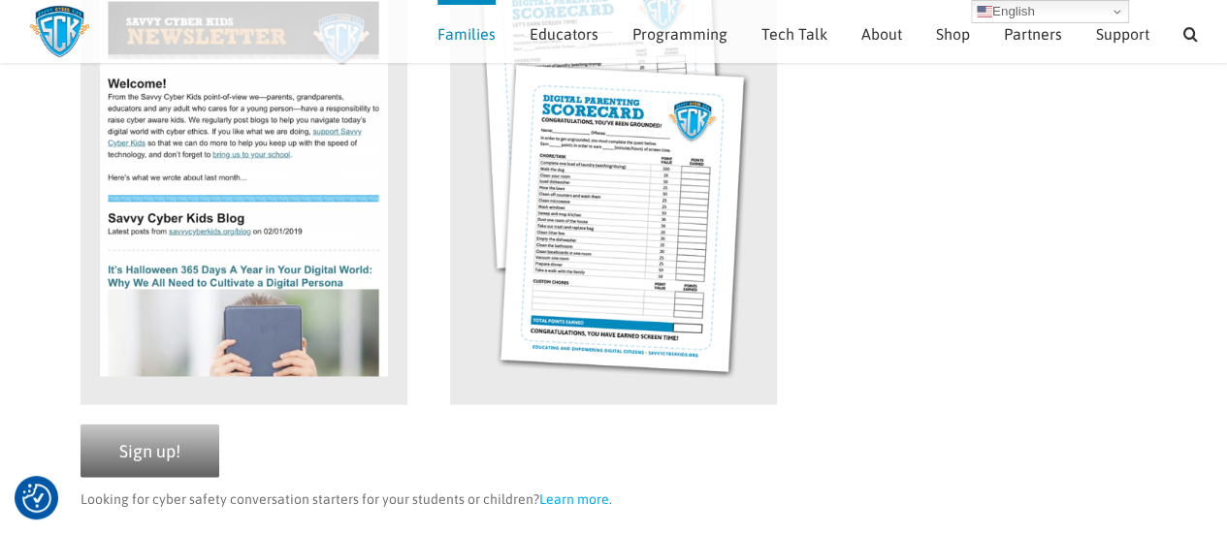
click at [163, 448] on span "Sign up!" at bounding box center [149, 451] width 61 height 20
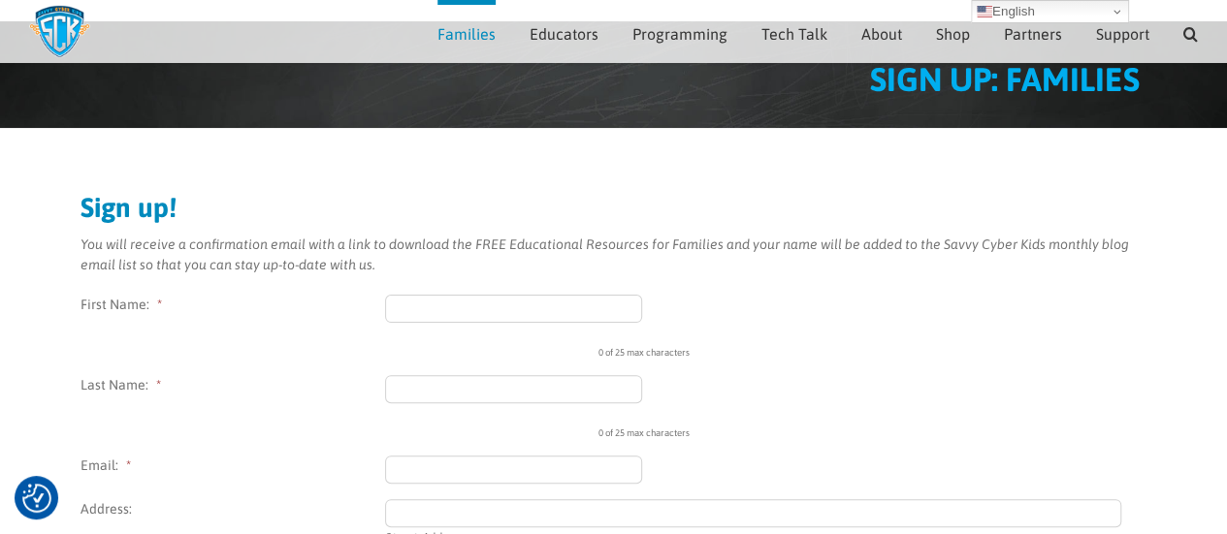
scroll to position [182, 0]
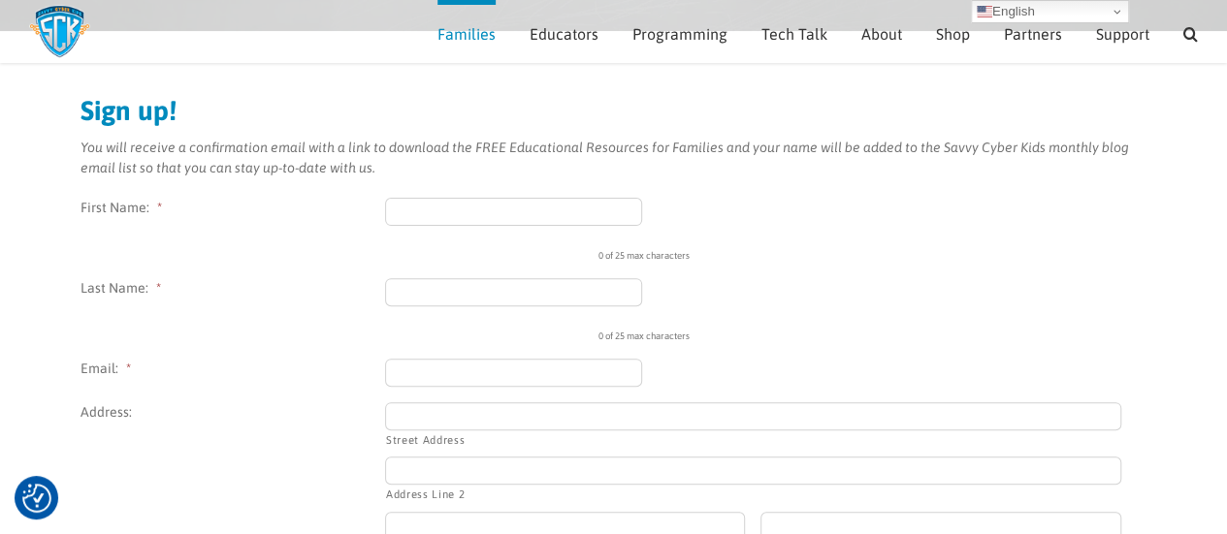
click at [495, 205] on input "First Name: *" at bounding box center [514, 212] width 258 height 28
click at [348, 218] on li "First Name: * 0 of 25 max characters" at bounding box center [613, 230] width 1067 height 65
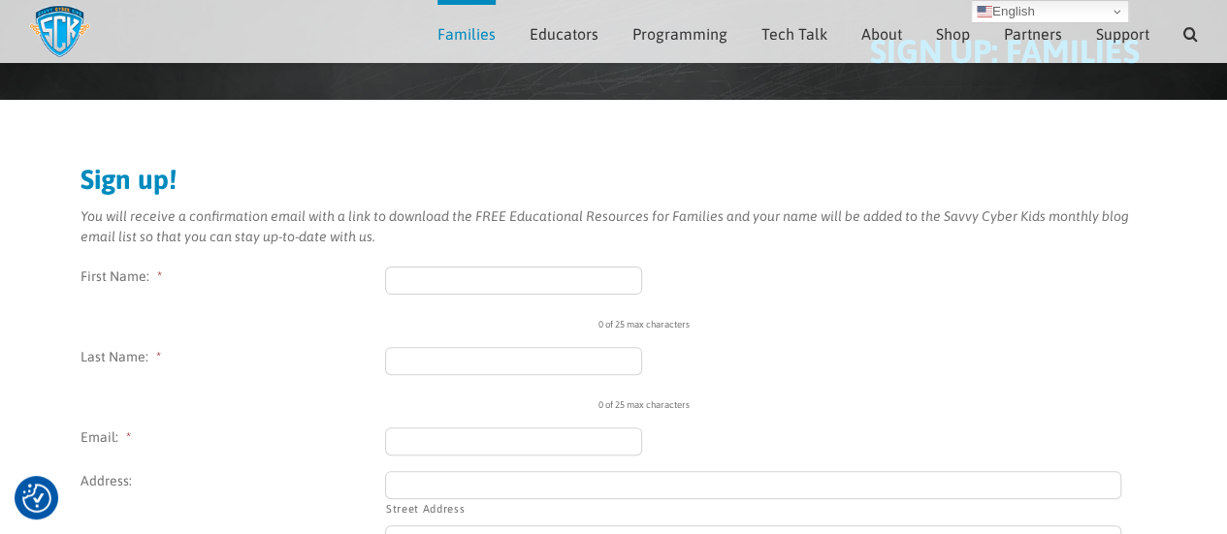
scroll to position [85, 0]
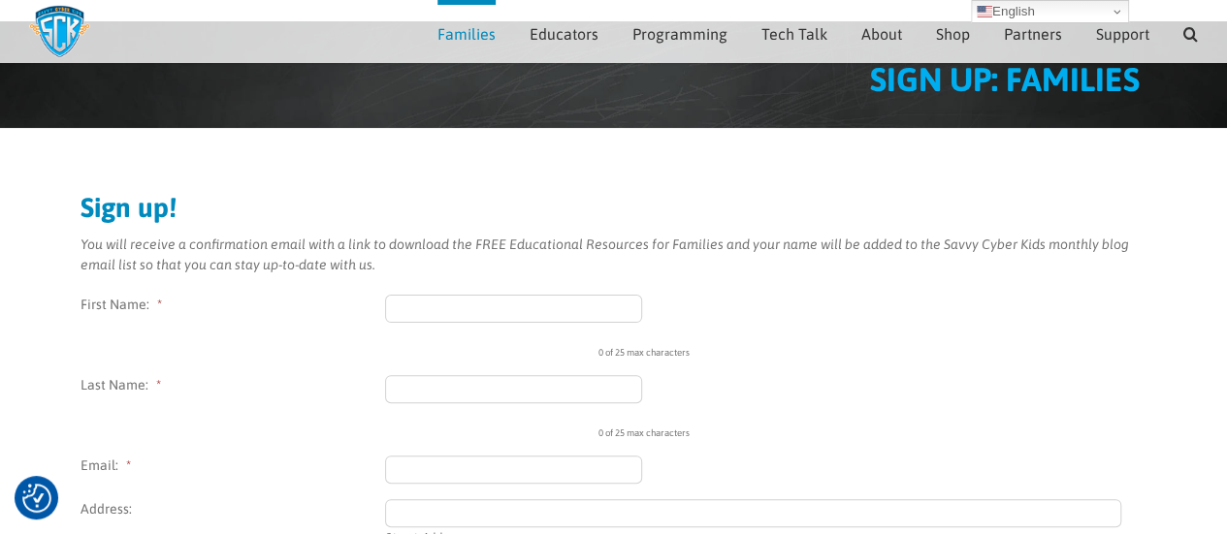
click at [737, 296] on div "0 of 25 max characters" at bounding box center [753, 327] width 736 height 65
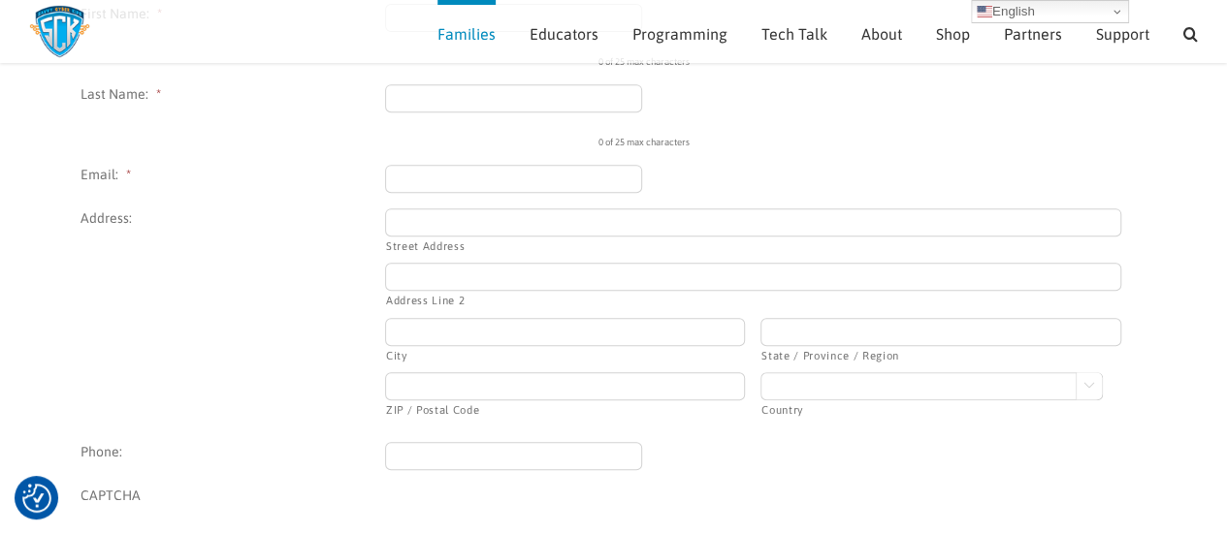
scroll to position [376, 0]
click at [644, 327] on input "City" at bounding box center [565, 332] width 360 height 28
click at [854, 191] on div at bounding box center [753, 179] width 736 height 28
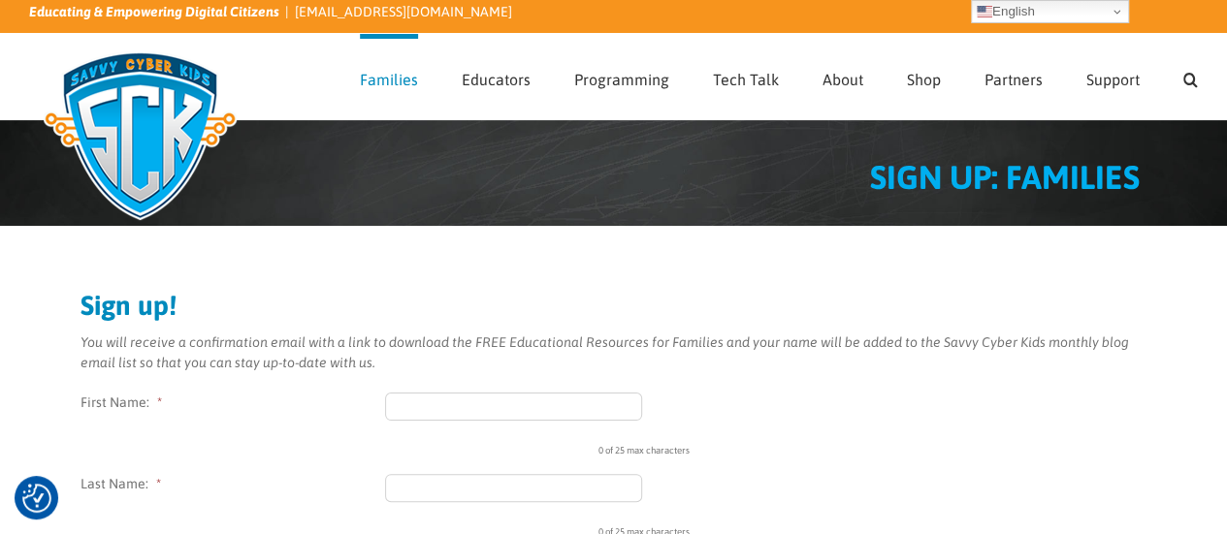
scroll to position [0, 0]
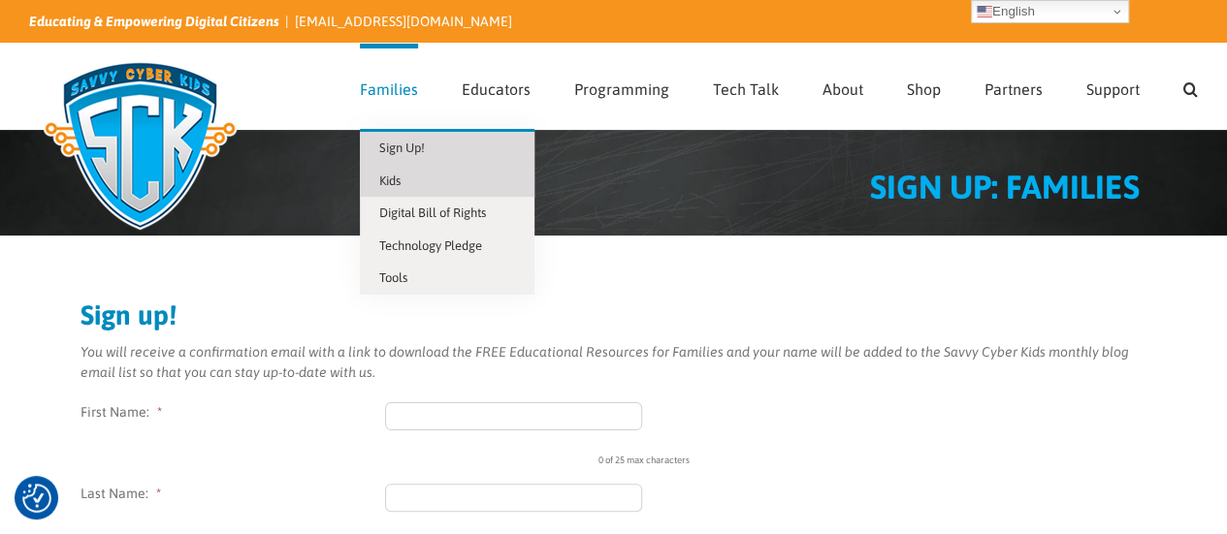
click at [442, 181] on link "Kids" at bounding box center [447, 181] width 175 height 33
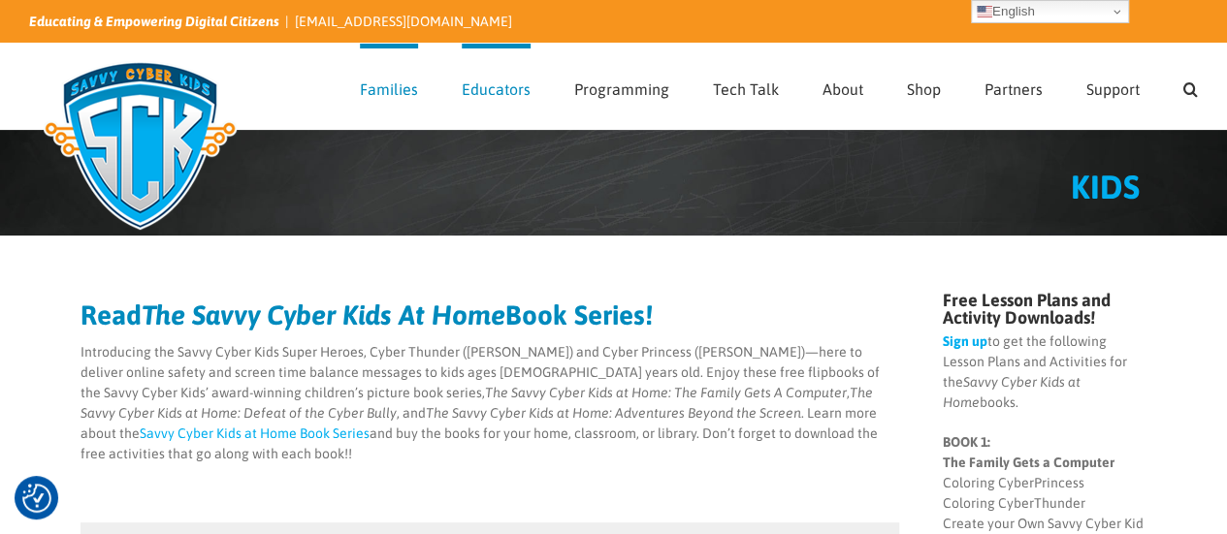
click at [837, 313] on h2 "Read The Savvy Cyber Kids At Home Book Series!" at bounding box center [489, 315] width 819 height 27
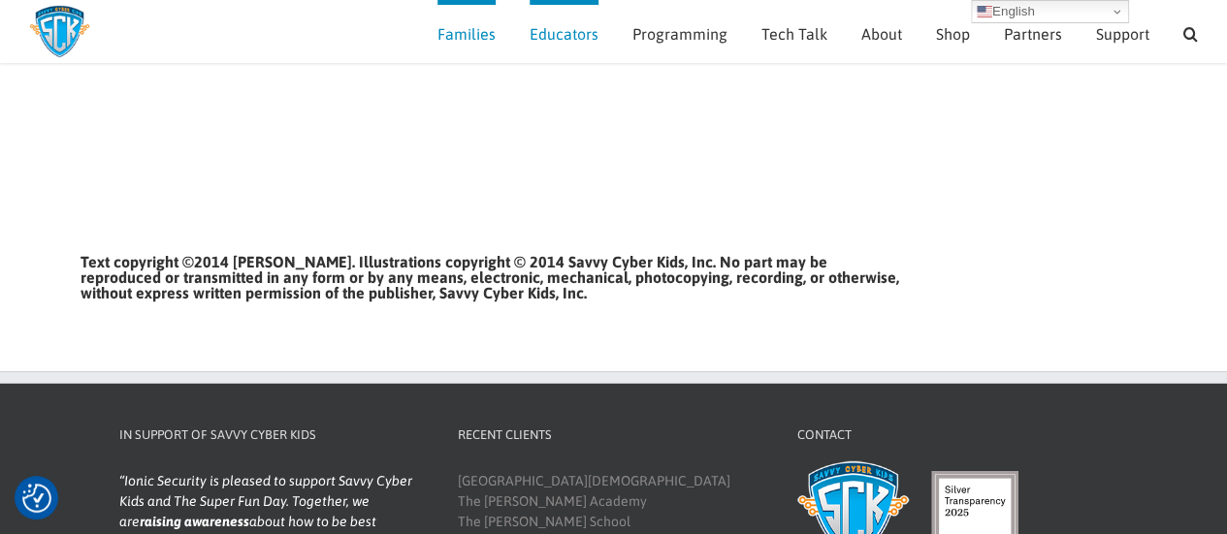
scroll to position [2273, 0]
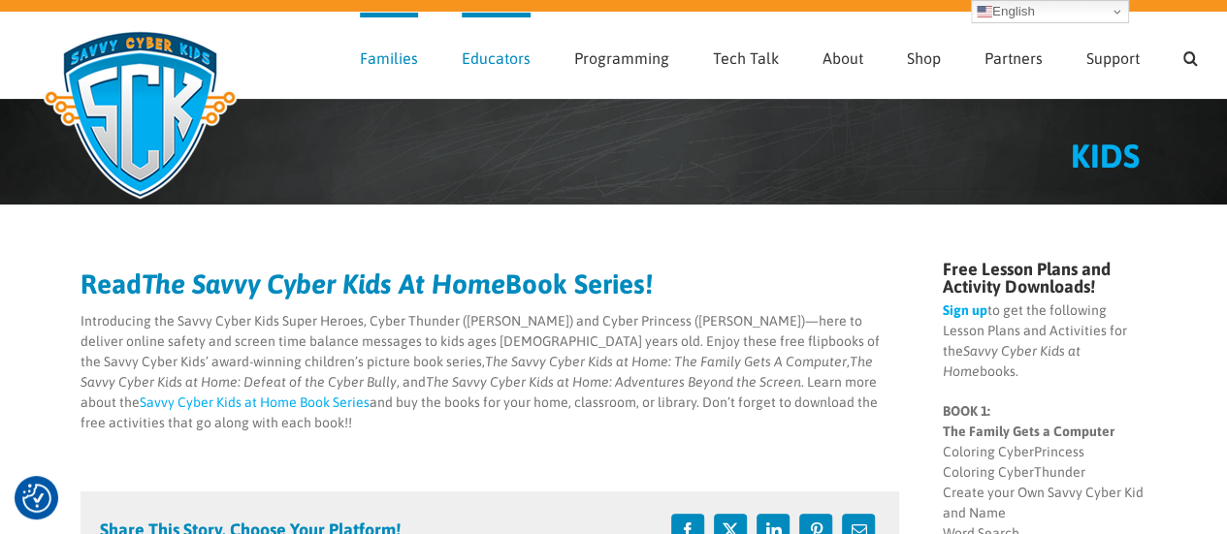
scroll to position [0, 0]
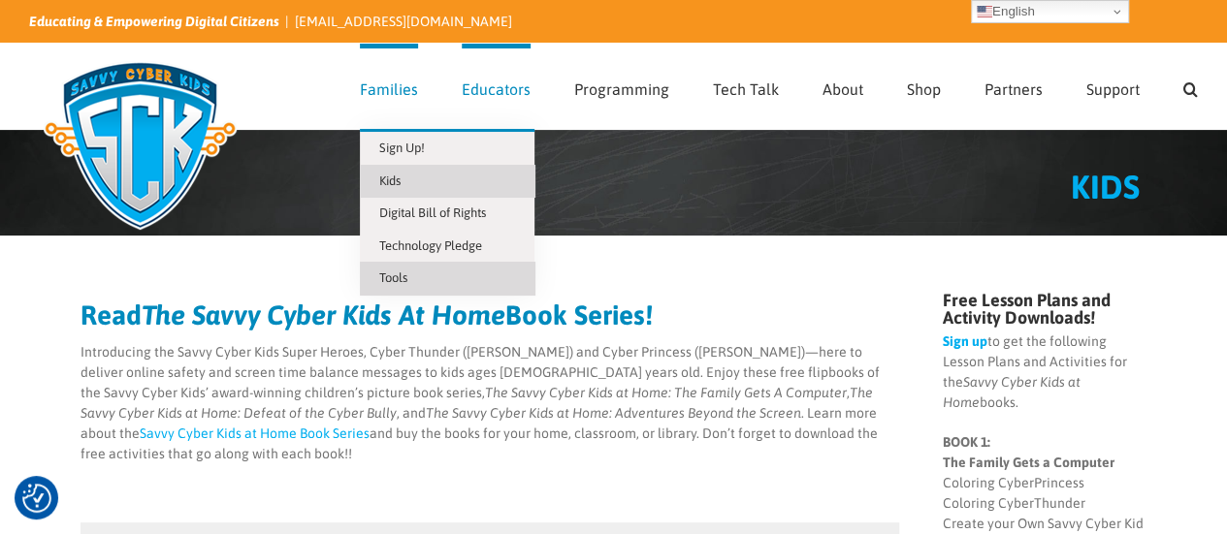
click at [402, 271] on span "Tools" at bounding box center [393, 278] width 28 height 15
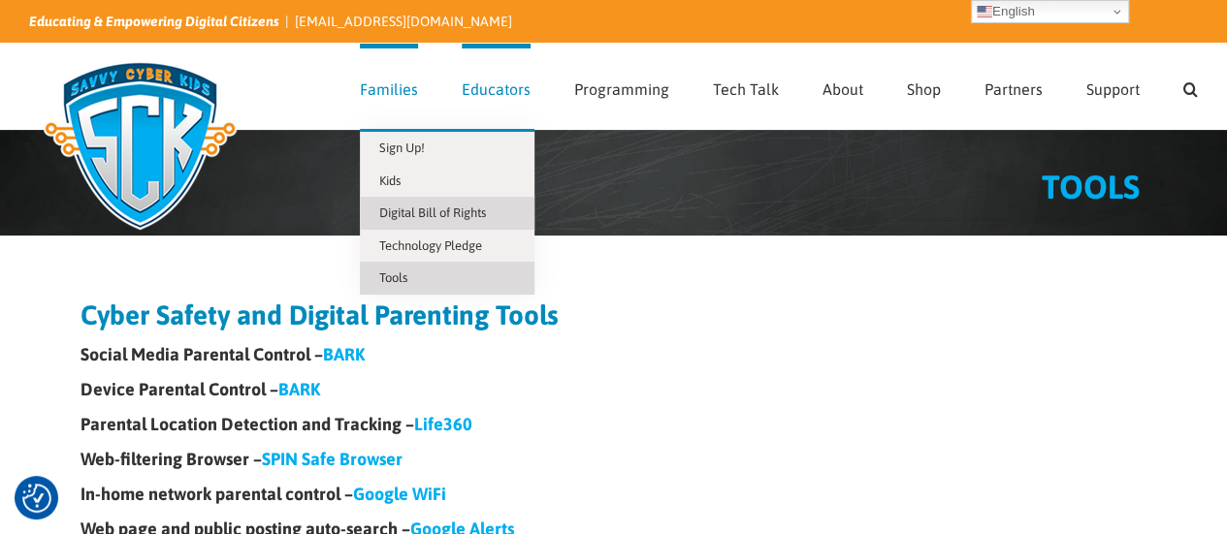
click at [479, 212] on span "Digital Bill of Rights" at bounding box center [432, 213] width 107 height 15
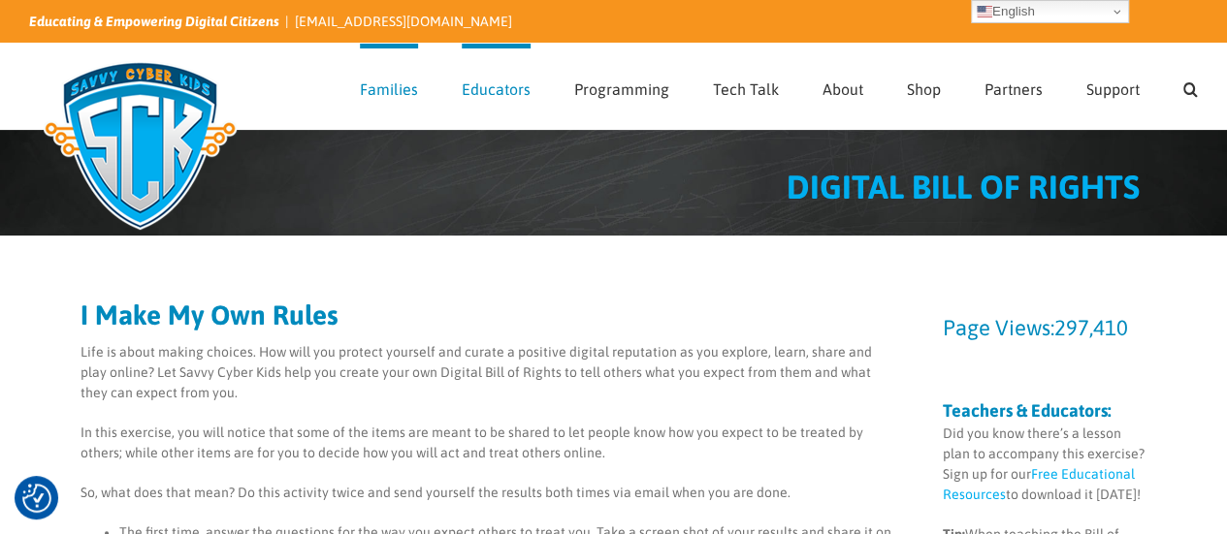
checkbox input "true"
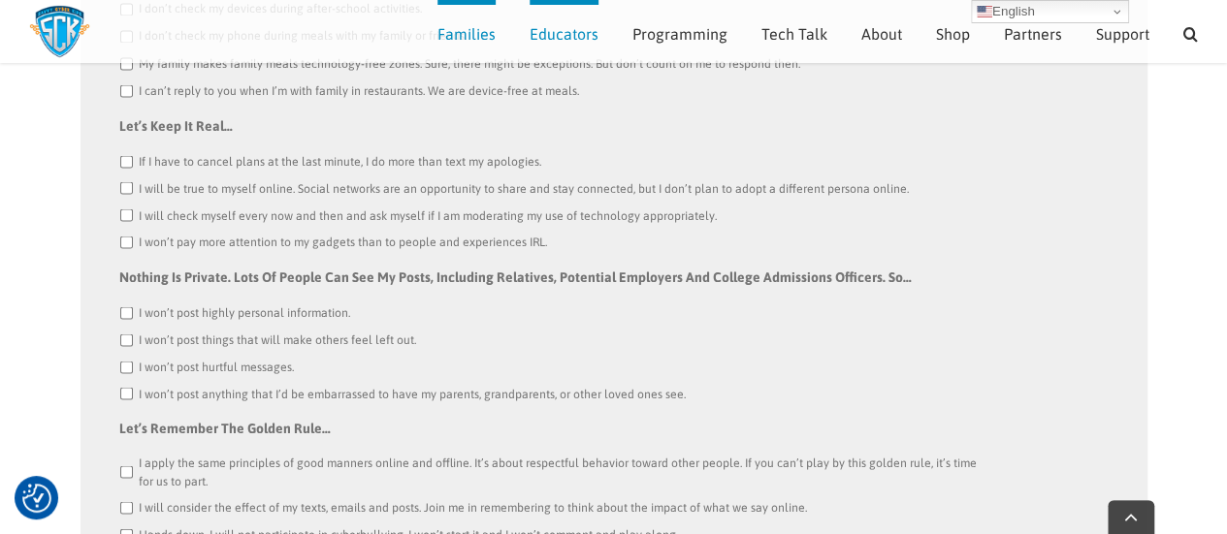
scroll to position [1823, 0]
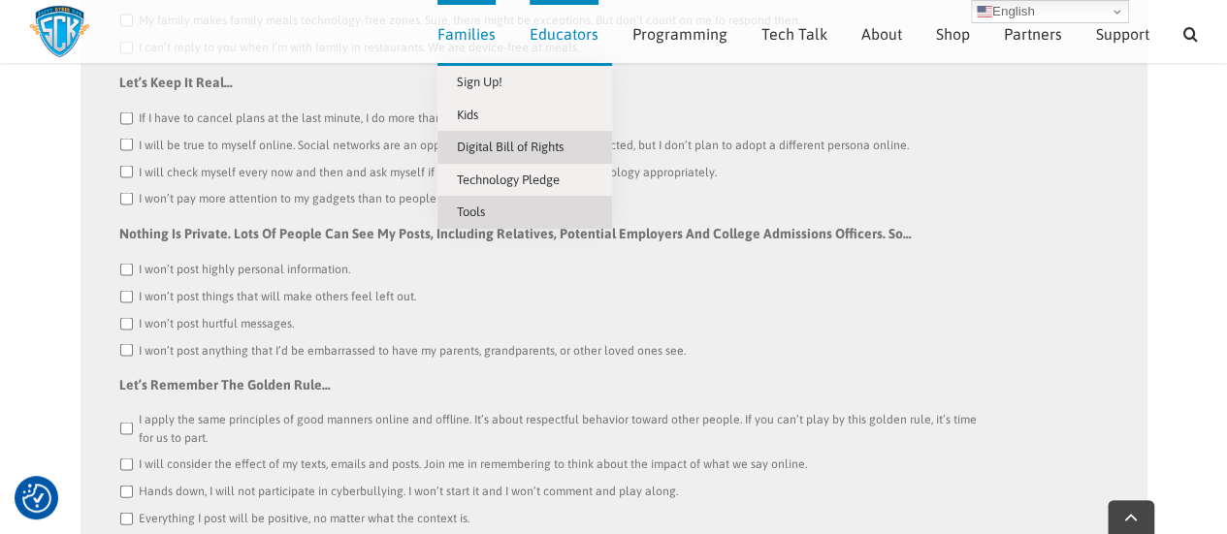
click at [496, 206] on link "Tools" at bounding box center [524, 212] width 175 height 33
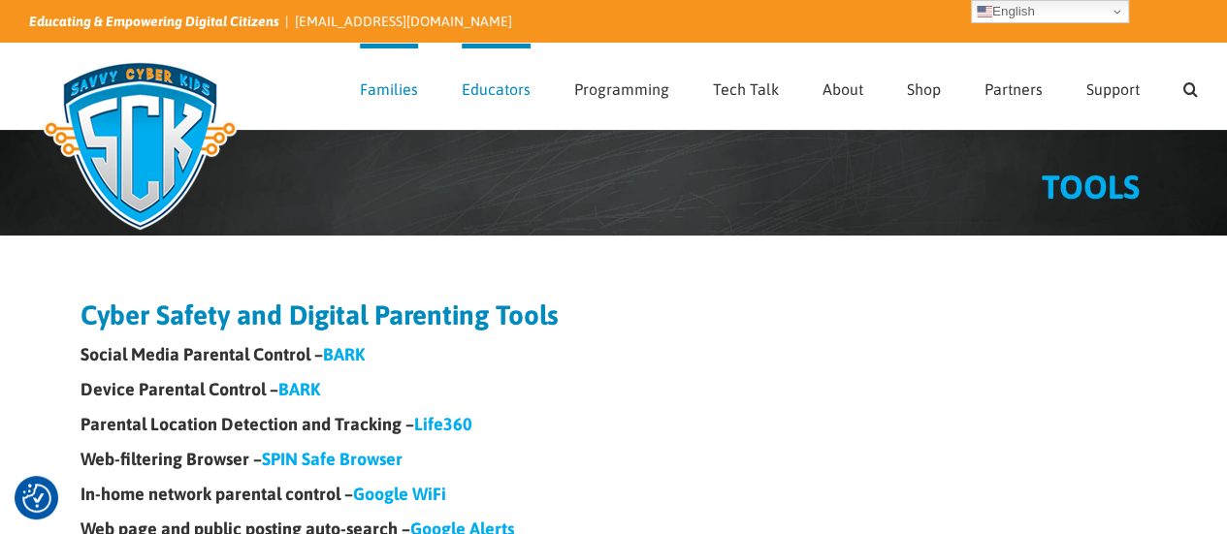
click at [355, 353] on link "BARK" at bounding box center [344, 354] width 42 height 20
click at [443, 428] on link "Life360" at bounding box center [443, 424] width 58 height 20
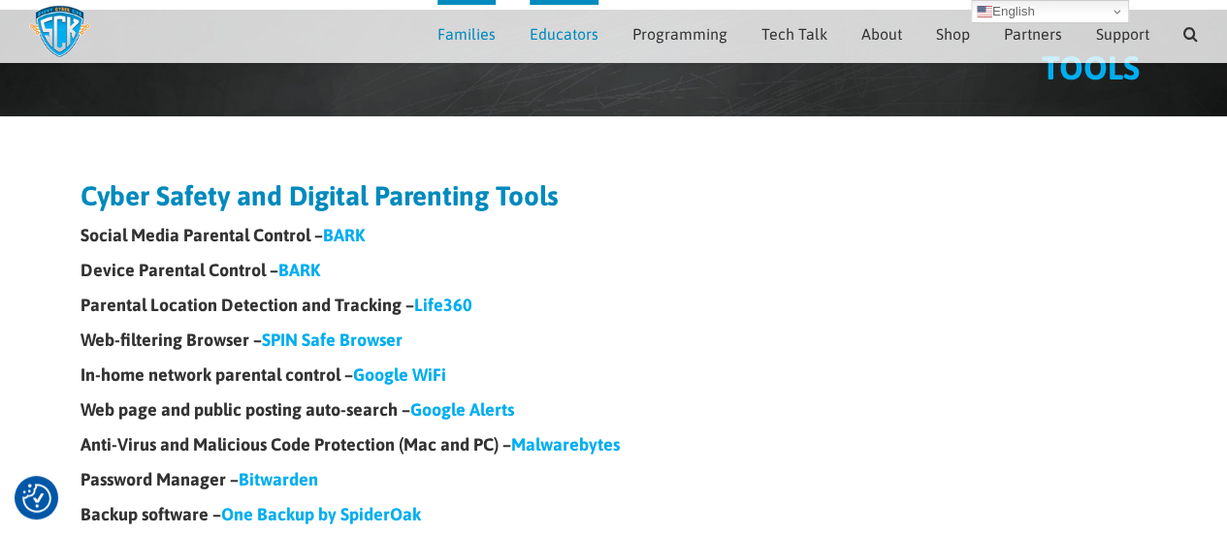
click at [364, 231] on link "BARK" at bounding box center [344, 235] width 42 height 20
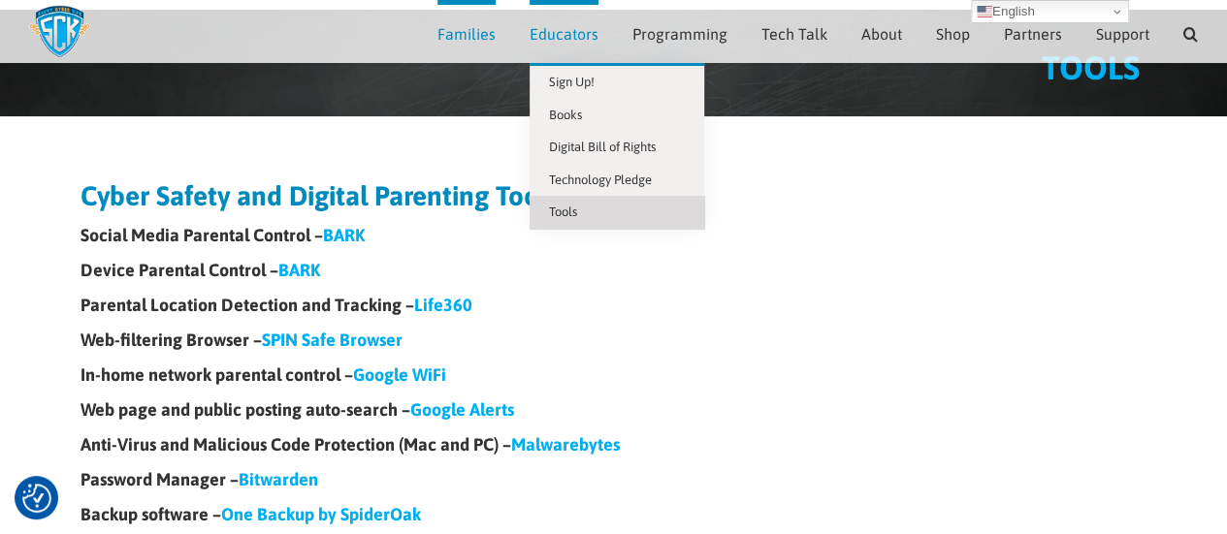
click at [597, 210] on link "Tools" at bounding box center [616, 212] width 175 height 33
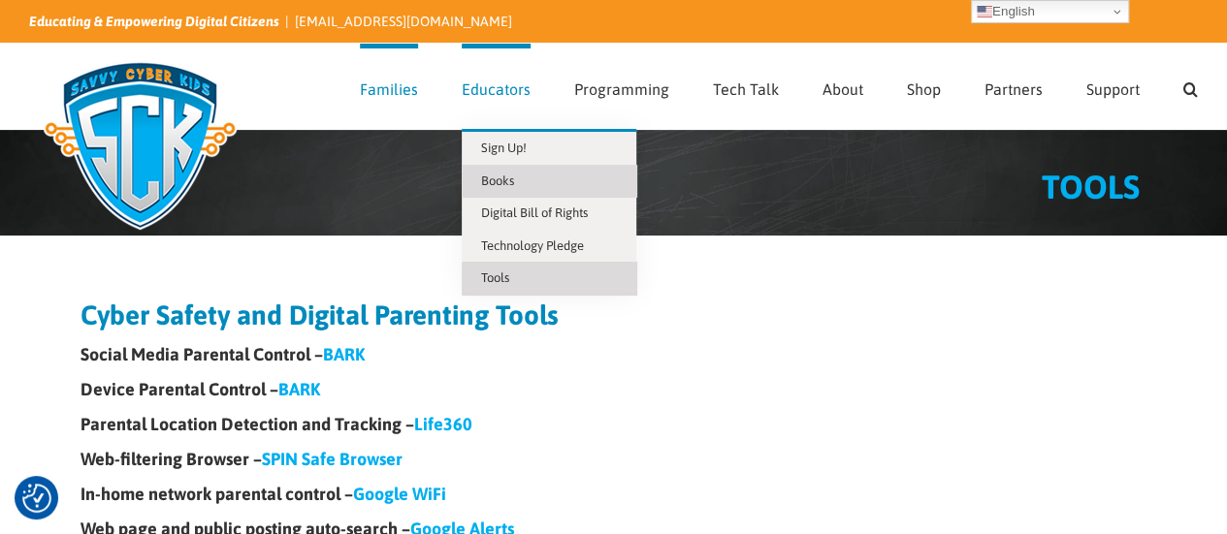
click at [553, 181] on link "Books" at bounding box center [549, 181] width 175 height 33
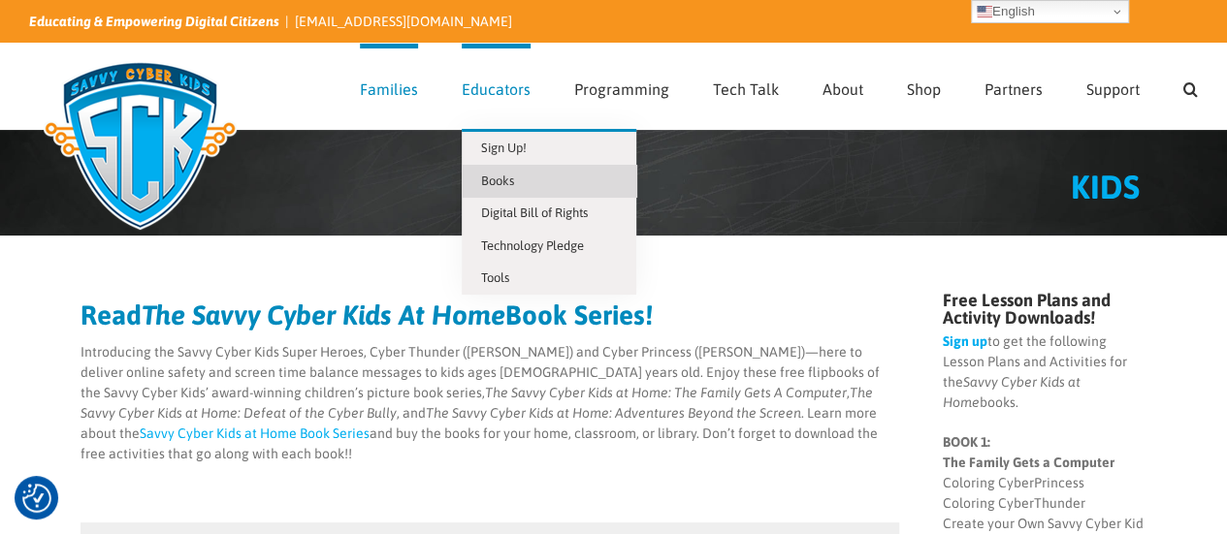
click at [506, 170] on link "Books" at bounding box center [549, 181] width 175 height 33
click at [537, 212] on span "Digital Bill of Rights" at bounding box center [534, 213] width 107 height 15
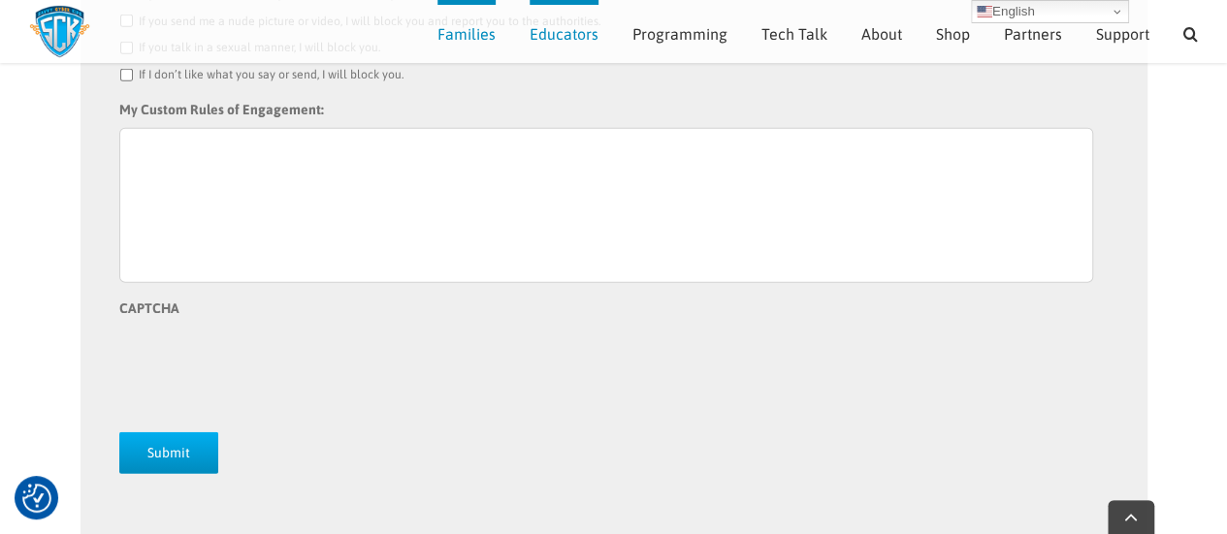
scroll to position [2694, 0]
